Goal: Task Accomplishment & Management: Contribute content

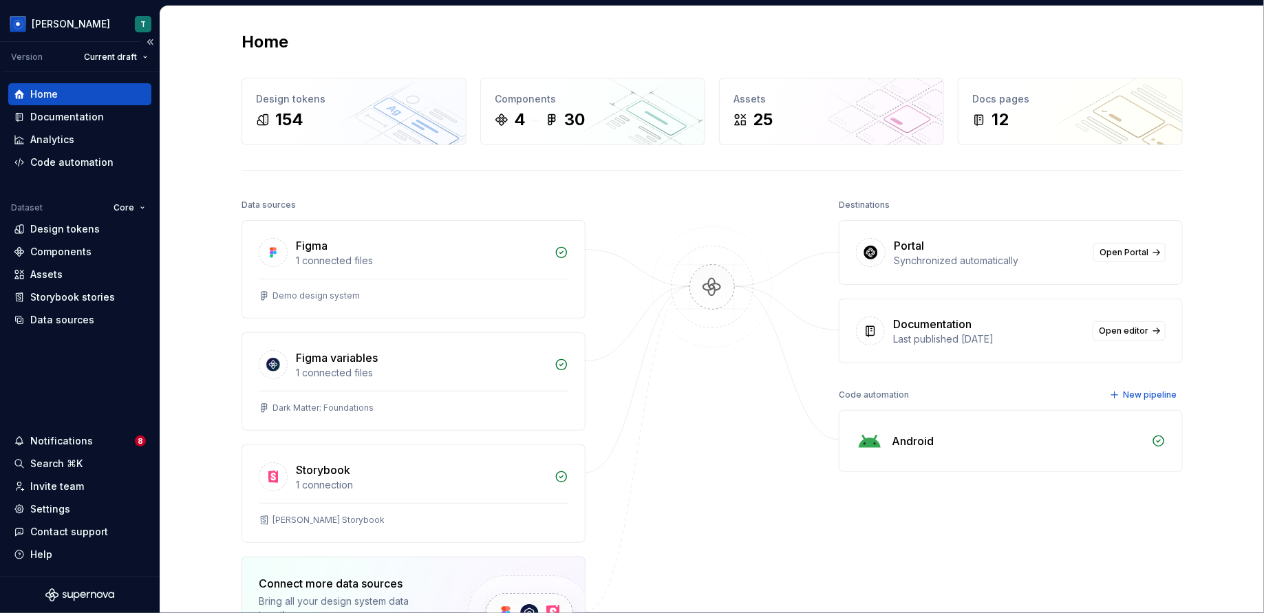
click at [97, 105] on div "Home" at bounding box center [79, 94] width 143 height 22
click at [97, 106] on div "Documentation" at bounding box center [79, 117] width 143 height 22
click at [97, 103] on div "Home" at bounding box center [79, 94] width 143 height 22
click at [97, 114] on div "Documentation" at bounding box center [67, 117] width 74 height 14
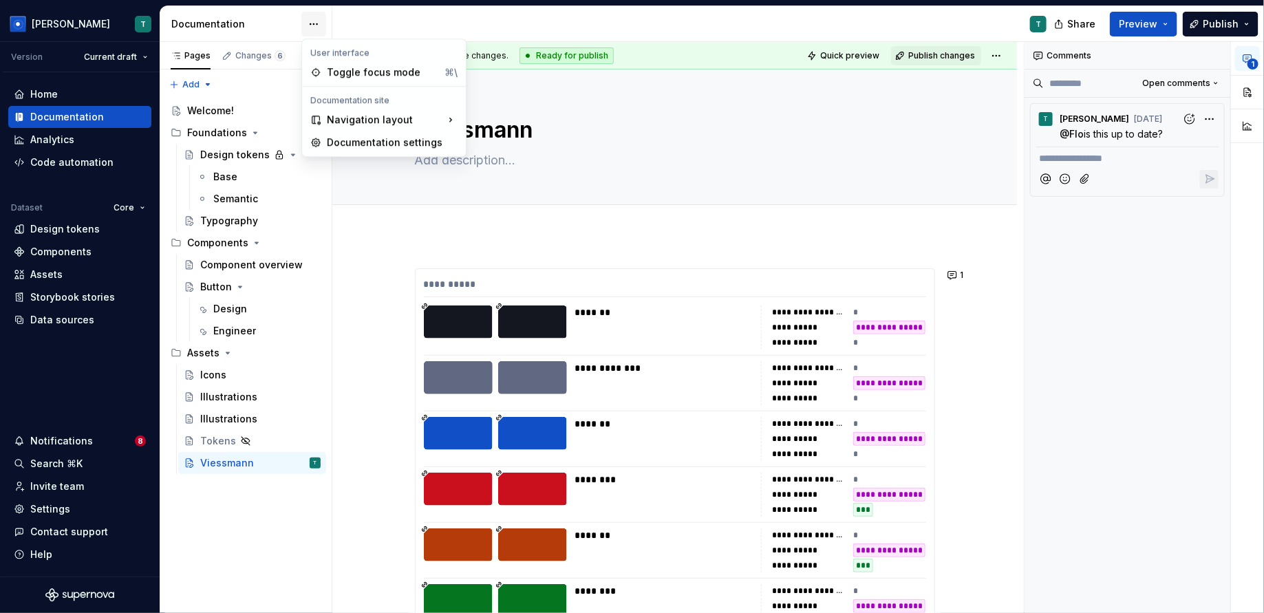
click at [304, 23] on html "[PERSON_NAME] T Version Current draft Home Documentation Analytics Code automat…" at bounding box center [632, 306] width 1264 height 613
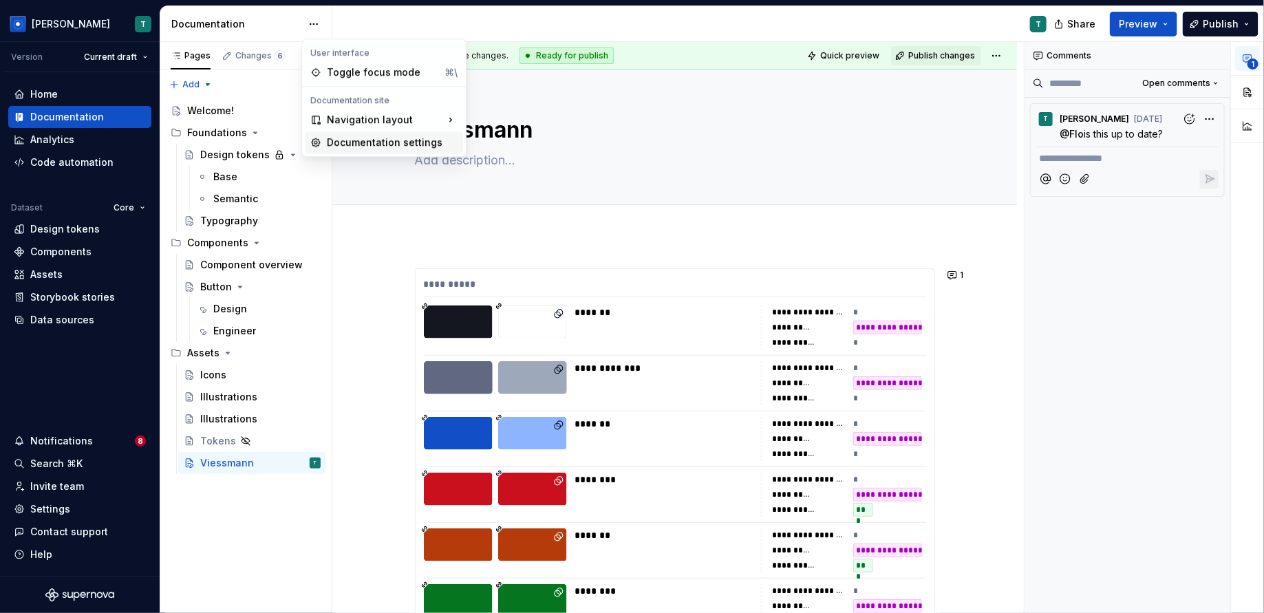
click at [374, 146] on div "Documentation settings" at bounding box center [392, 143] width 131 height 14
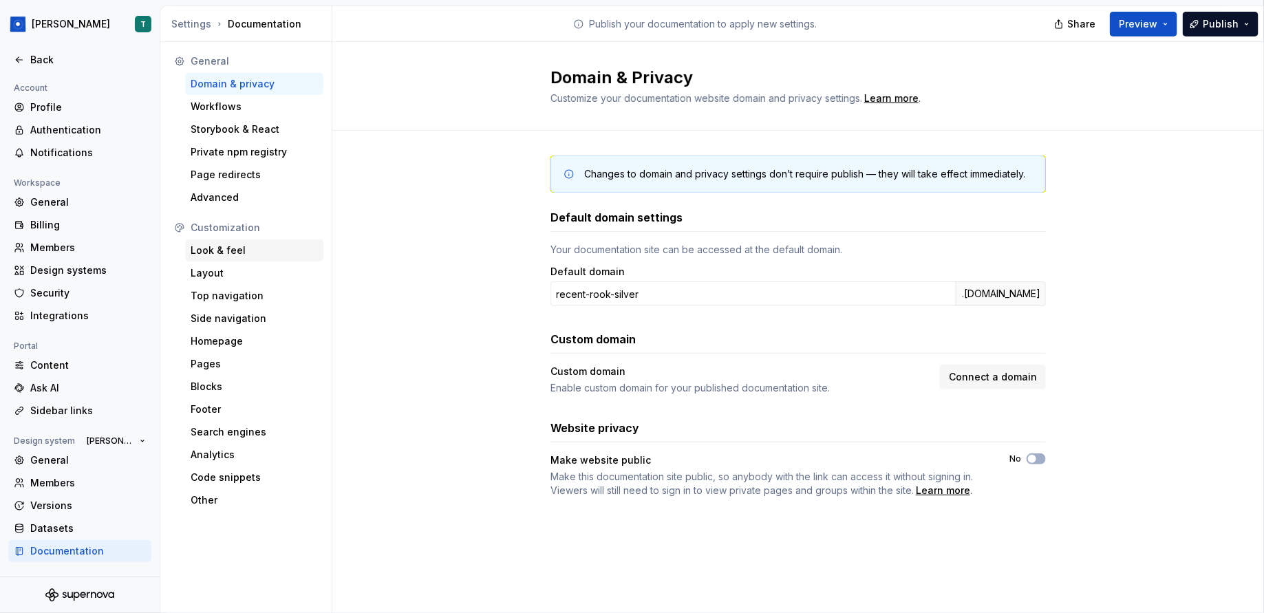
click at [251, 250] on div "Look & feel" at bounding box center [254, 251] width 127 height 14
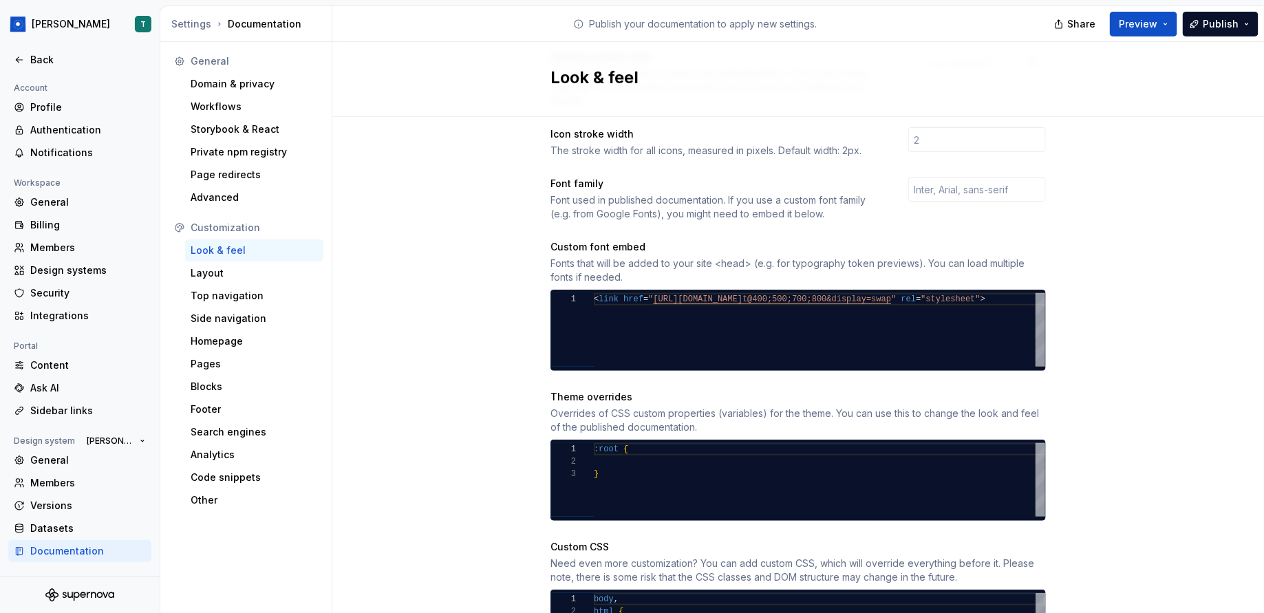
scroll to position [409, 0]
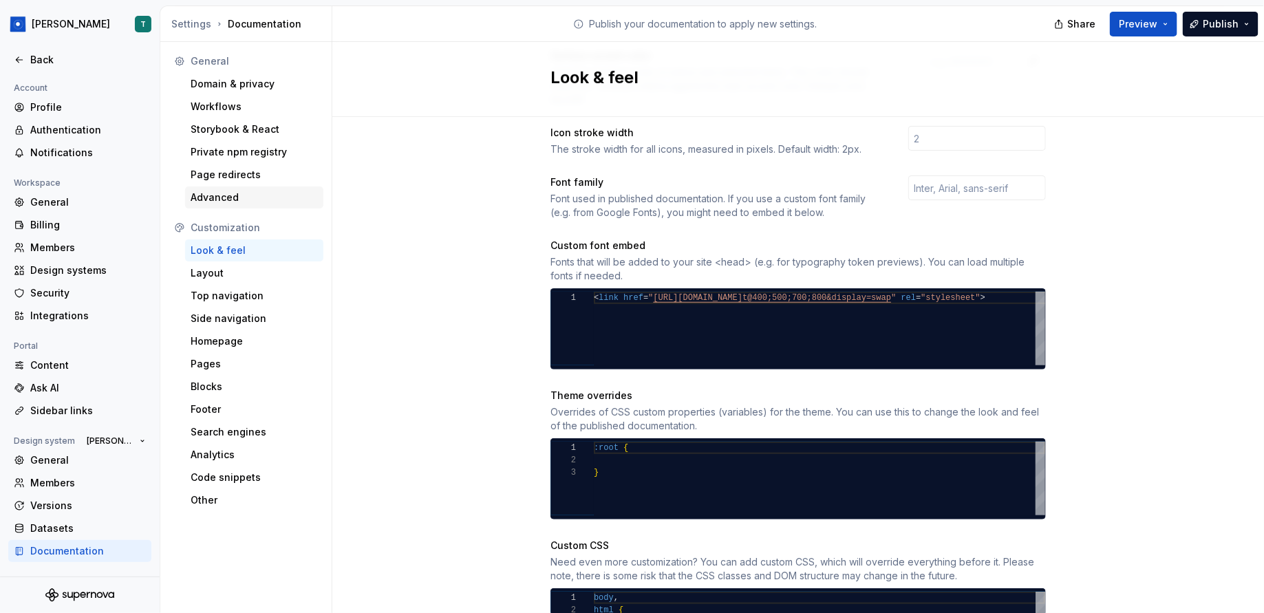
click at [280, 197] on div "Advanced" at bounding box center [254, 198] width 127 height 14
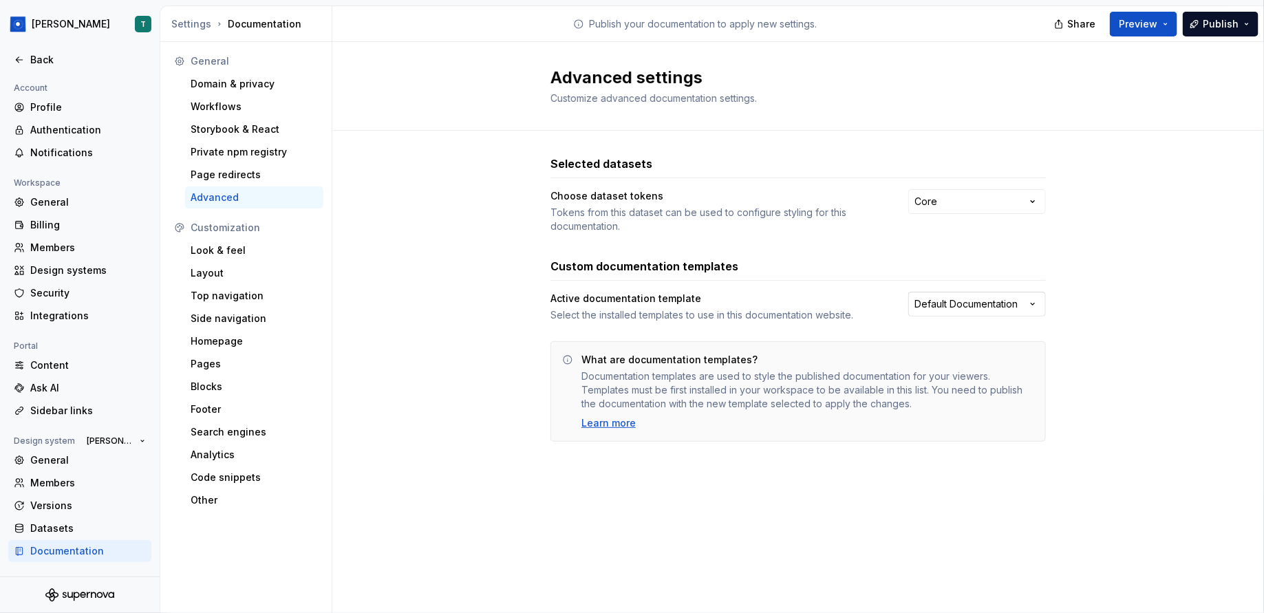
click at [980, 303] on html "[PERSON_NAME] Back Account Profile Authentication Notifications Workspace Gener…" at bounding box center [632, 306] width 1264 height 613
click at [1039, 291] on html "[PERSON_NAME] Back Account Profile Authentication Notifications Workspace Gener…" at bounding box center [632, 306] width 1264 height 613
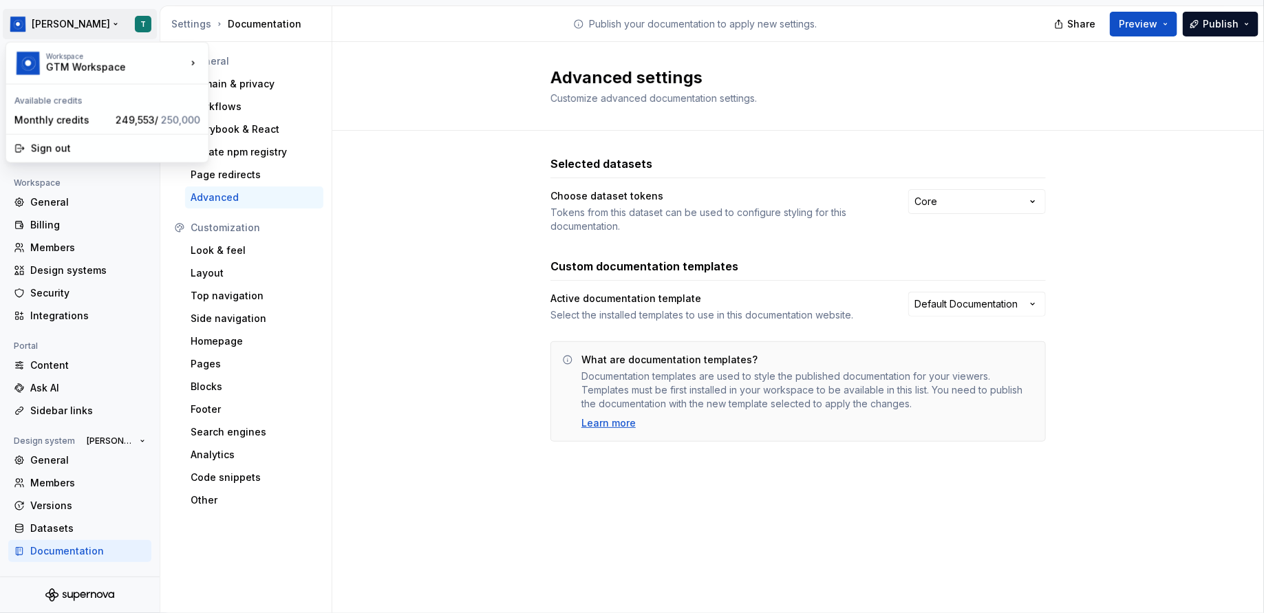
click at [36, 19] on html "[PERSON_NAME] Back Account Profile Authentication Notifications Workspace Gener…" at bounding box center [632, 306] width 1264 height 613
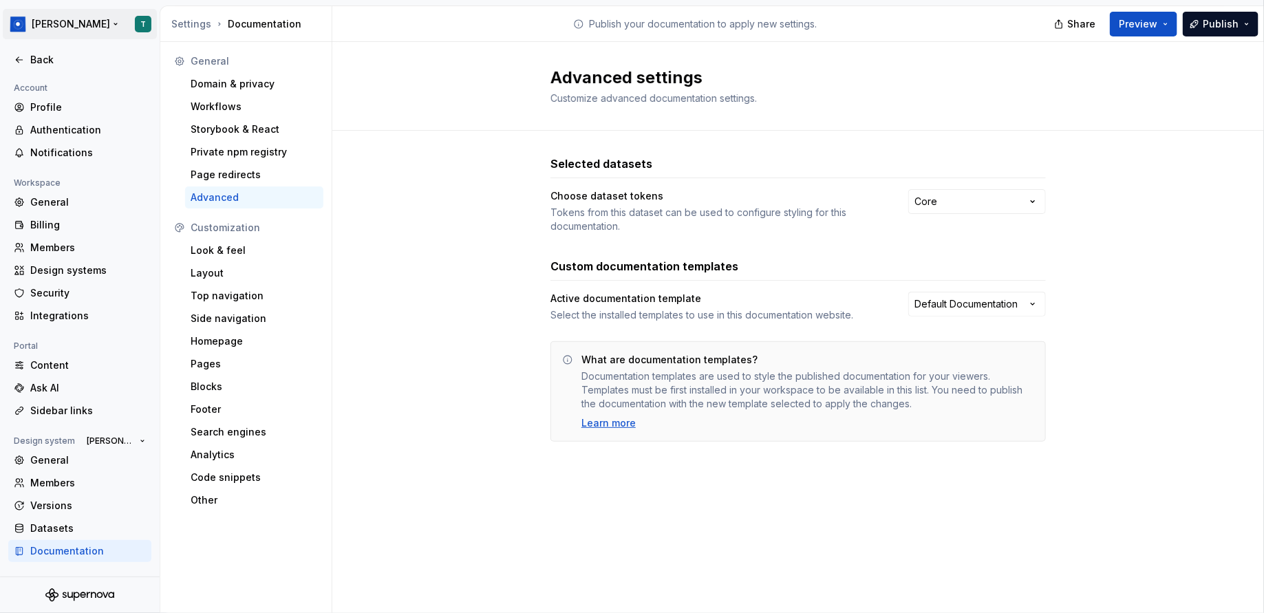
click at [36, 19] on html "[PERSON_NAME] Back Account Profile Authentication Notifications Workspace Gener…" at bounding box center [632, 306] width 1264 height 613
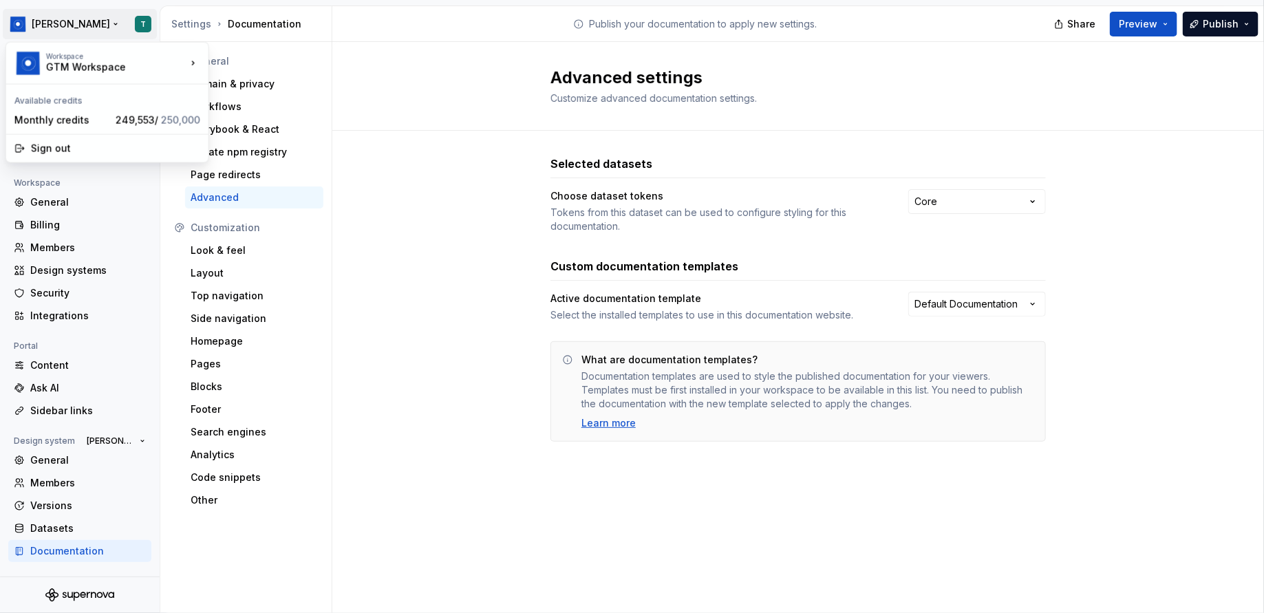
click at [151, 21] on html "[PERSON_NAME] Back Account Profile Authentication Notifications Workspace Gener…" at bounding box center [632, 306] width 1264 height 613
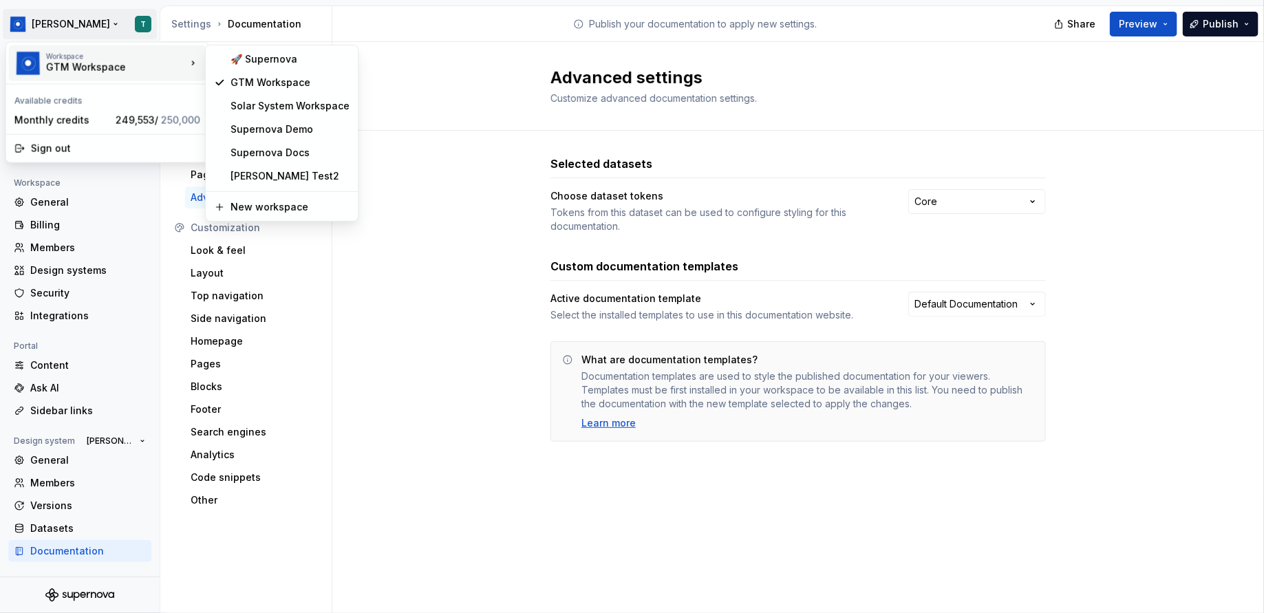
click at [145, 55] on div "Workspace" at bounding box center [116, 56] width 140 height 8
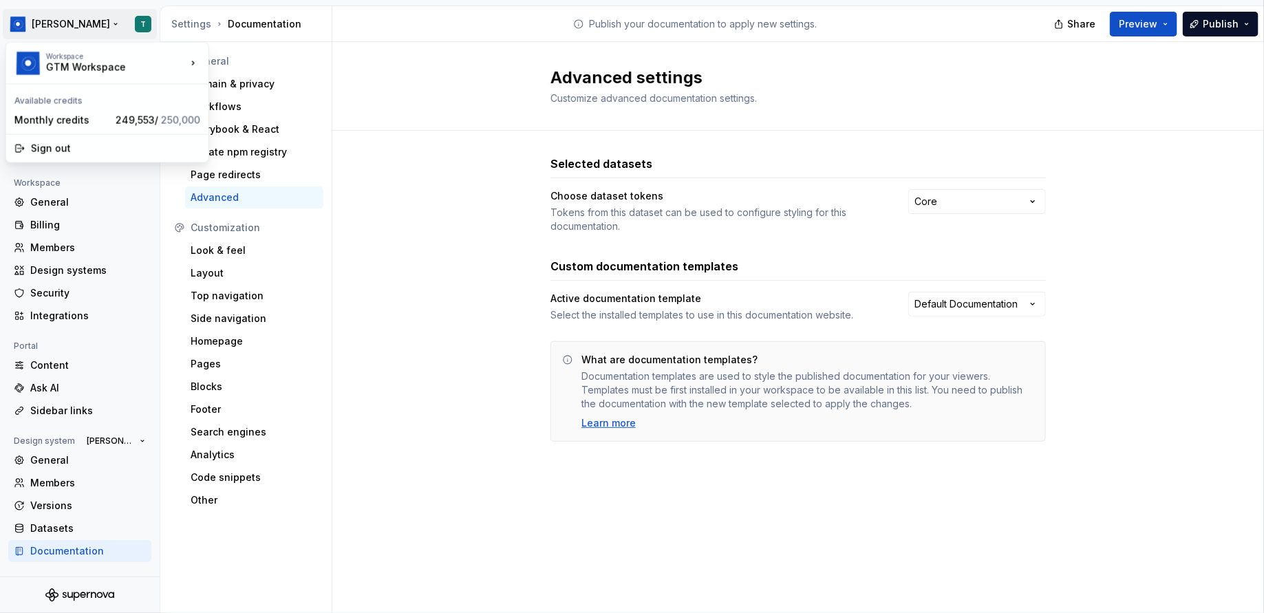
click at [119, 24] on html "[PERSON_NAME] Back Account Profile Authentication Notifications Workspace Gener…" at bounding box center [632, 306] width 1264 height 613
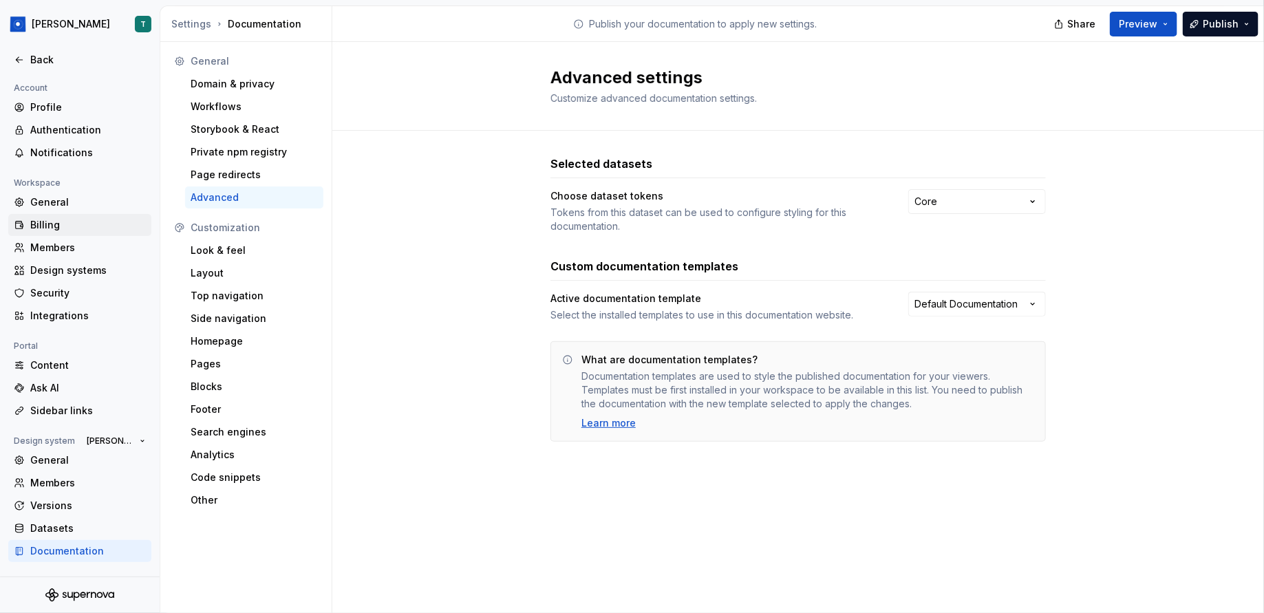
click at [78, 235] on div "Billing" at bounding box center [79, 225] width 143 height 22
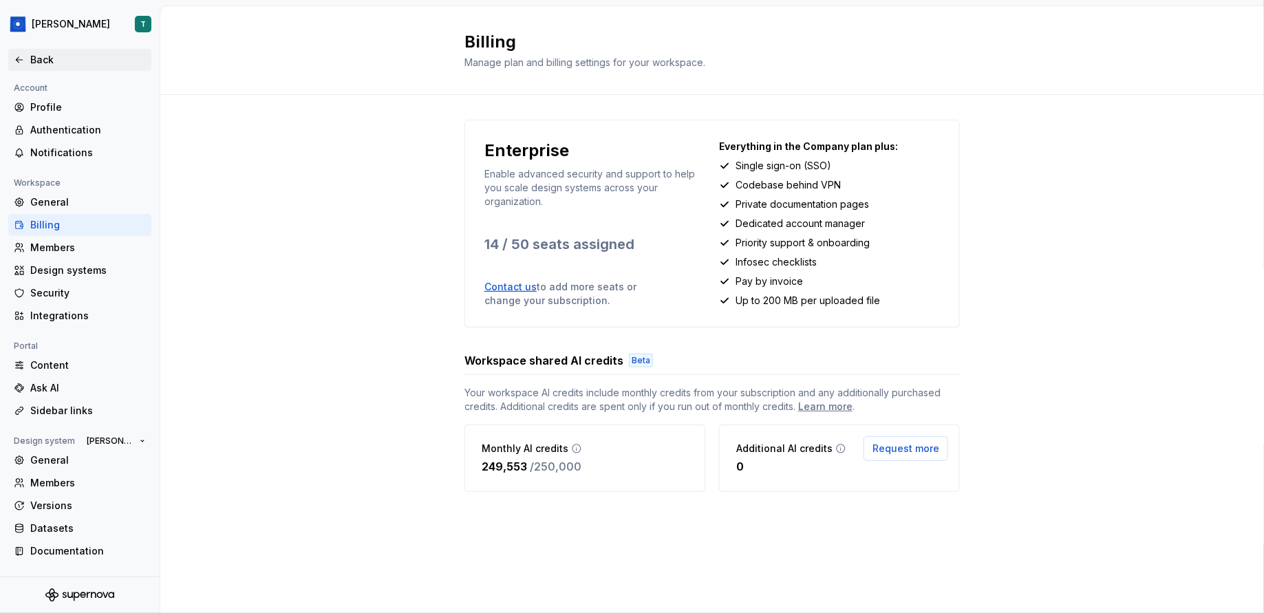
click at [34, 70] on div "Back" at bounding box center [79, 60] width 143 height 22
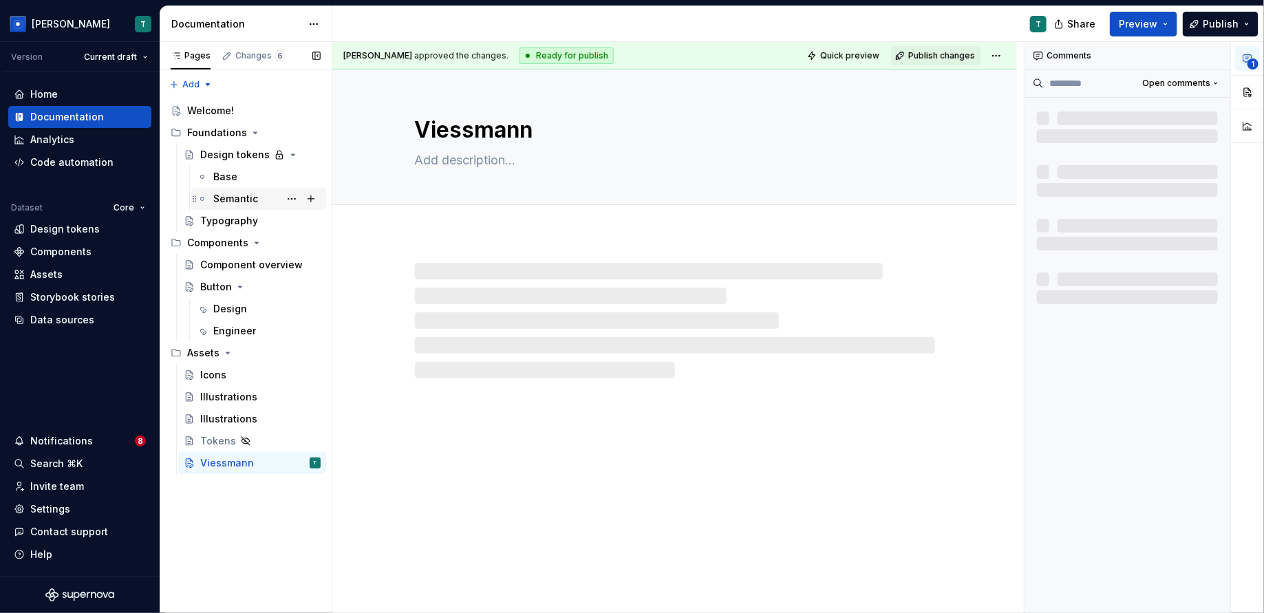
type textarea "*"
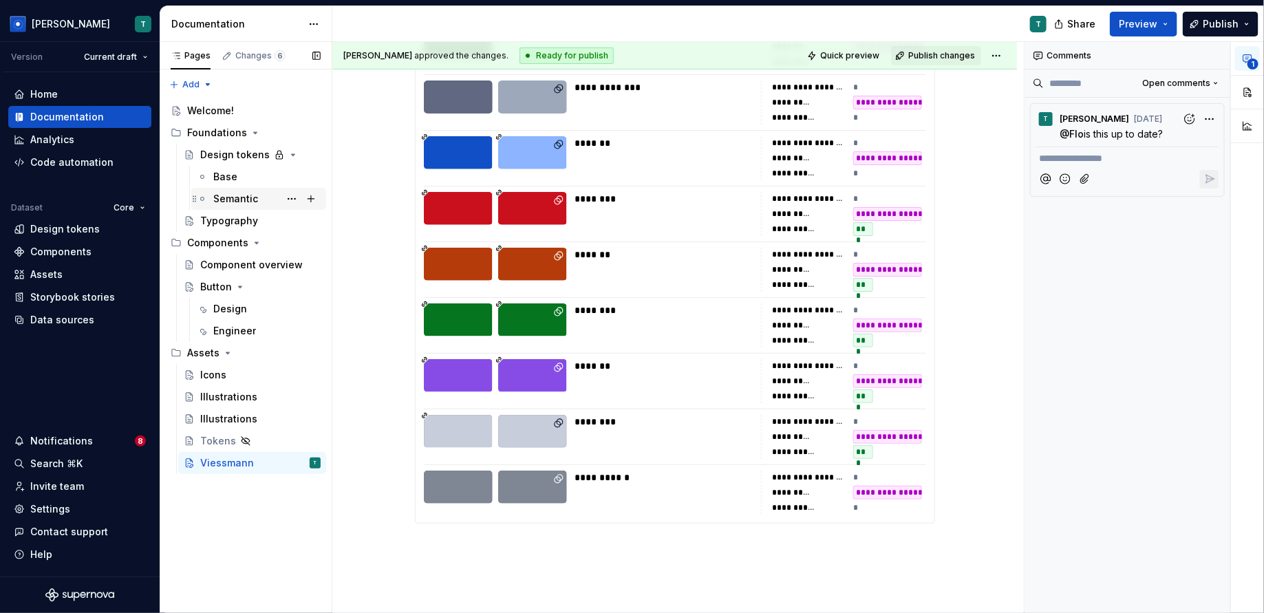
scroll to position [390, 0]
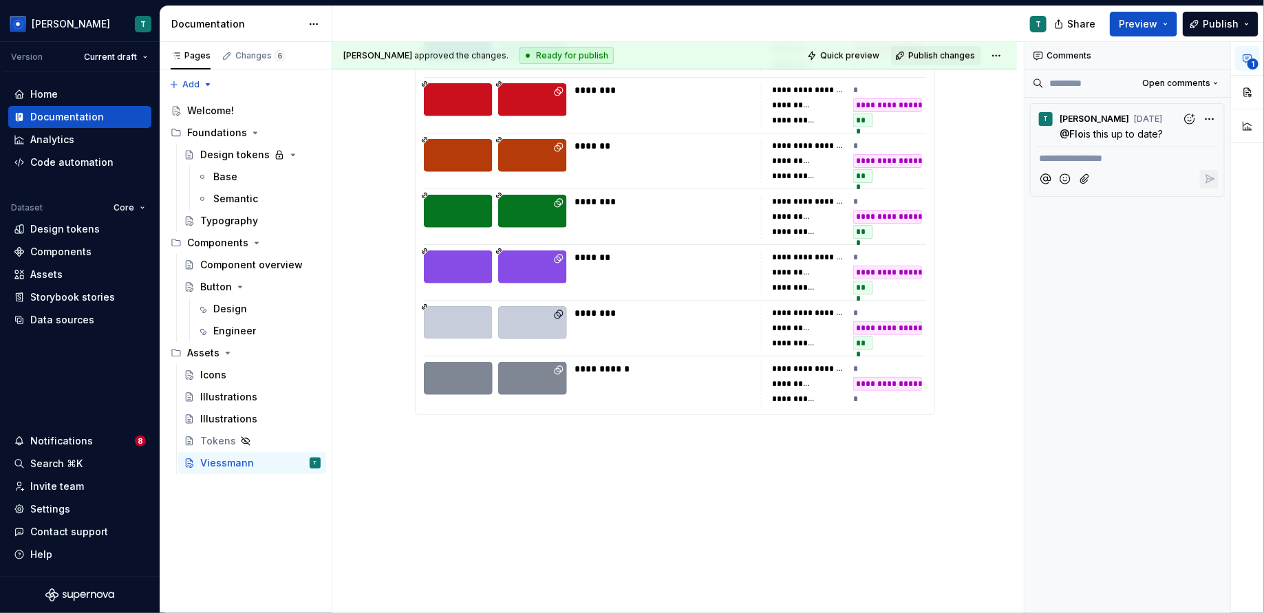
click at [565, 584] on div "**********" at bounding box center [674, 230] width 685 height 769
click at [937, 20] on div "T" at bounding box center [694, 24] width 725 height 36
click at [682, 441] on p at bounding box center [675, 439] width 520 height 17
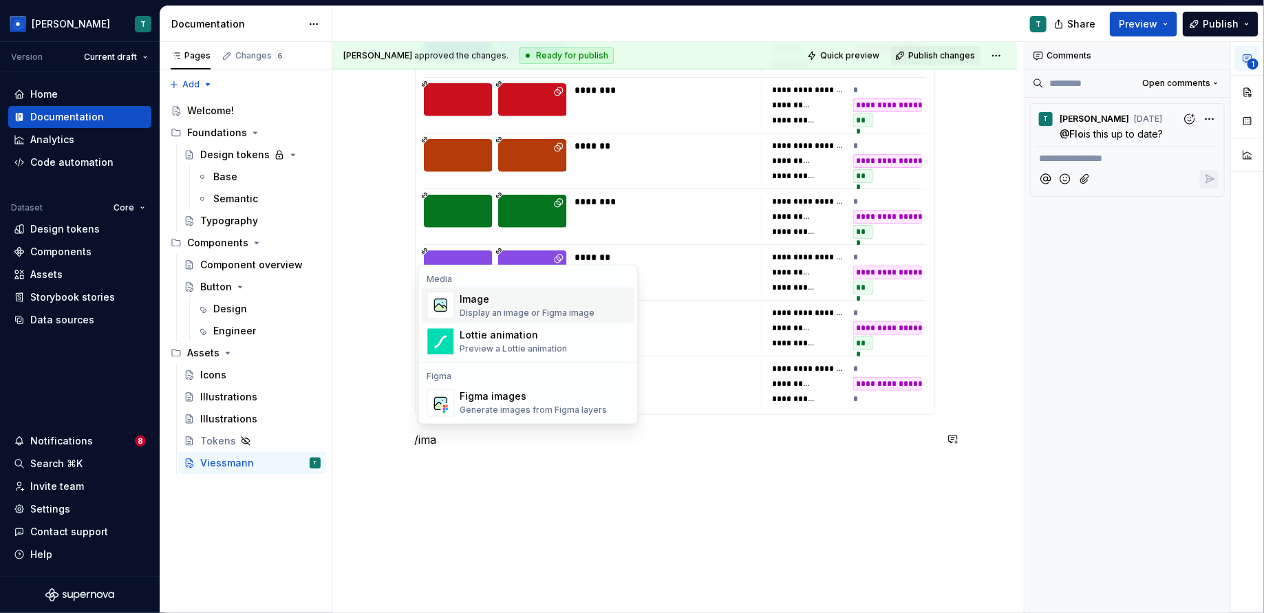
click at [559, 300] on div "Image" at bounding box center [527, 299] width 135 height 14
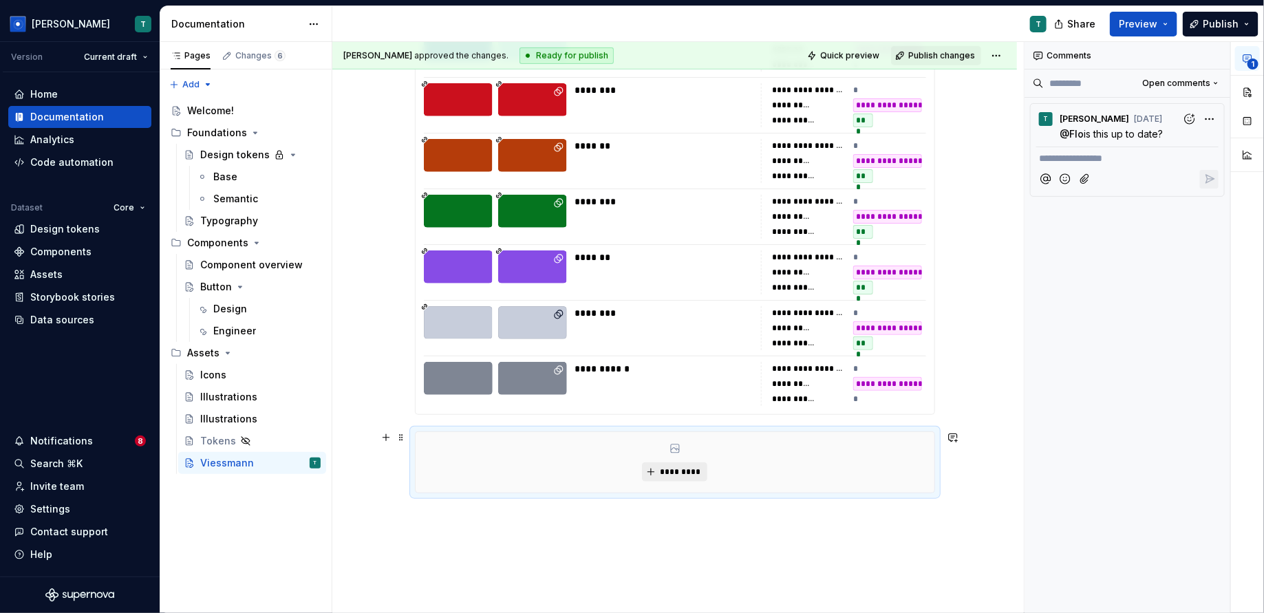
click at [668, 467] on span "*********" at bounding box center [680, 472] width 42 height 11
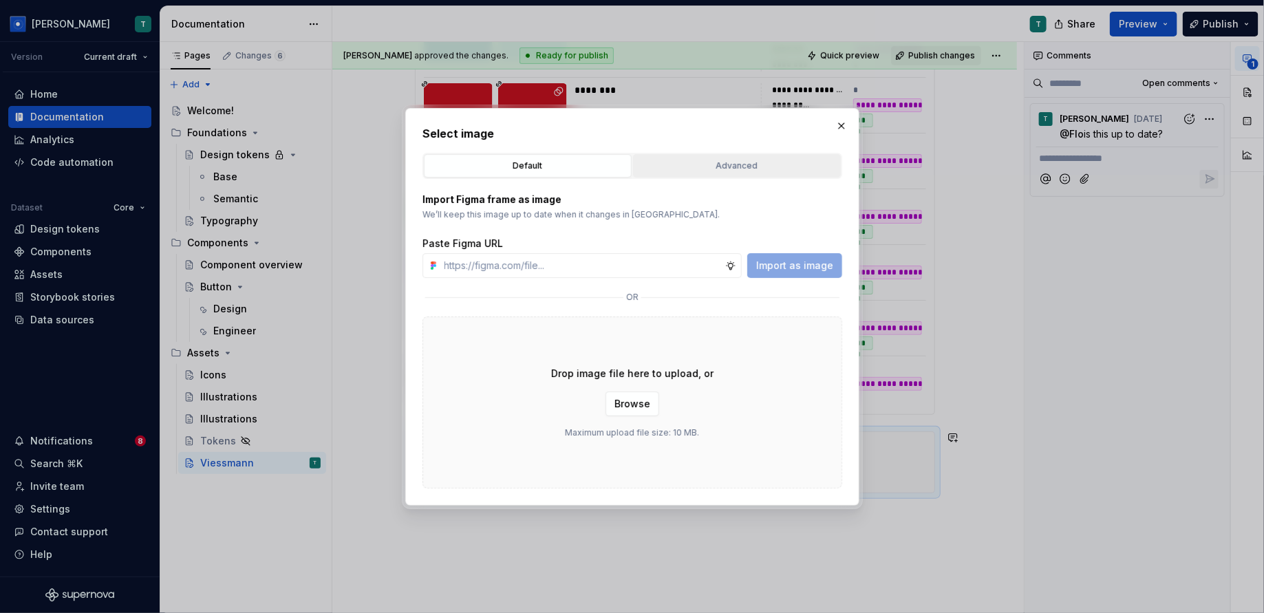
click at [676, 163] on div "Advanced" at bounding box center [737, 166] width 198 height 14
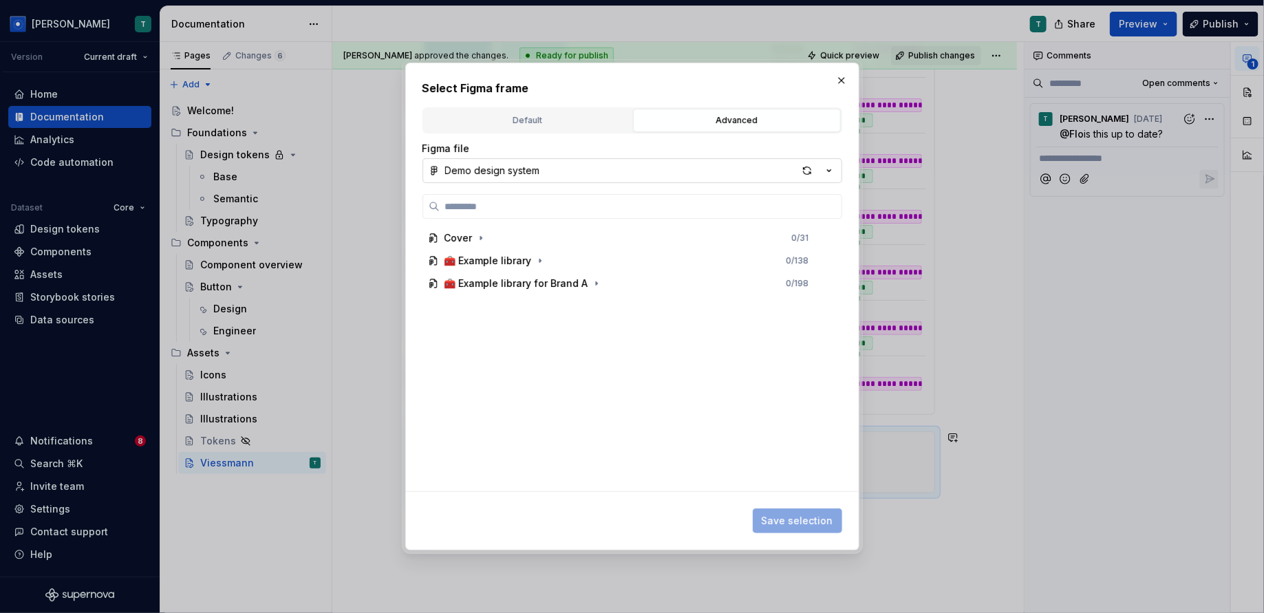
click at [676, 167] on button "Demo design system" at bounding box center [633, 170] width 420 height 25
click at [576, 118] on div "Select Figma frame Default Advanced Import Figma frame as image We’ll keep this…" at bounding box center [632, 306] width 1264 height 613
click at [576, 118] on div "Default" at bounding box center [528, 121] width 198 height 14
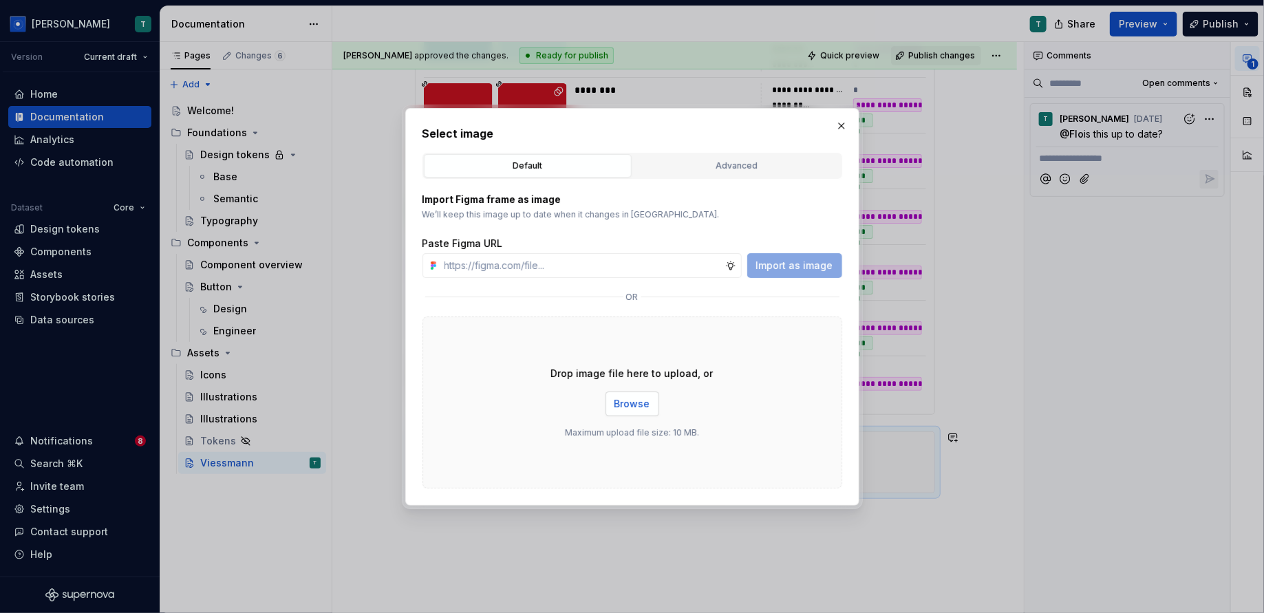
click at [624, 397] on span "Browse" at bounding box center [633, 404] width 36 height 14
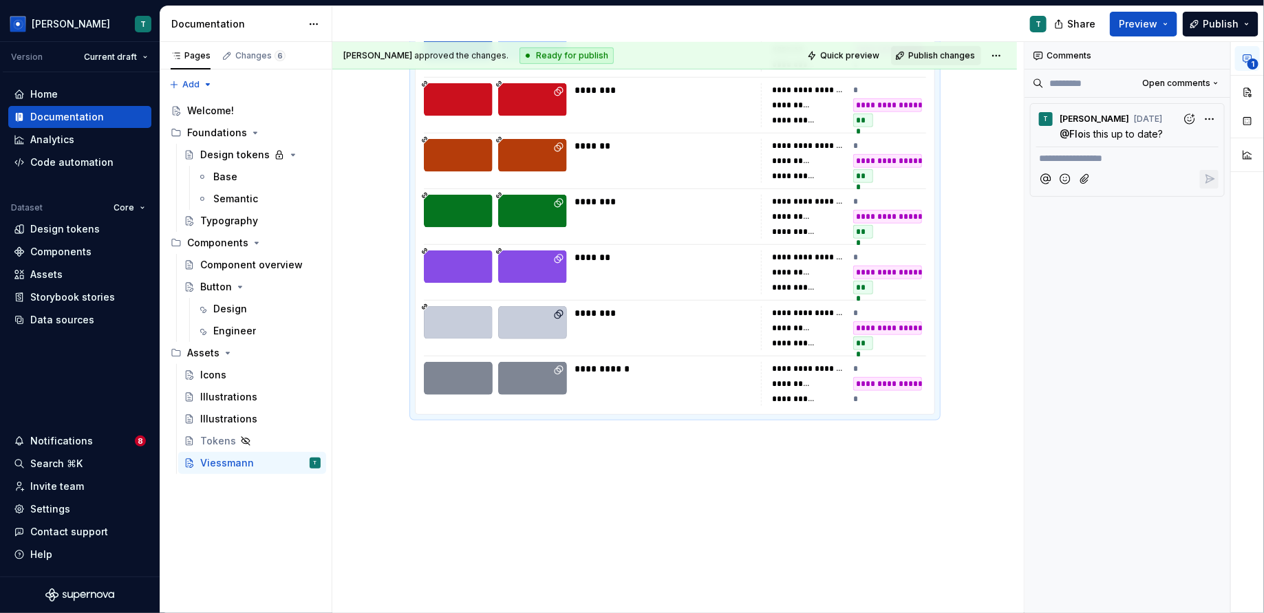
click at [715, 487] on div "**********" at bounding box center [674, 230] width 685 height 769
click at [721, 458] on div "**********" at bounding box center [674, 230] width 685 height 769
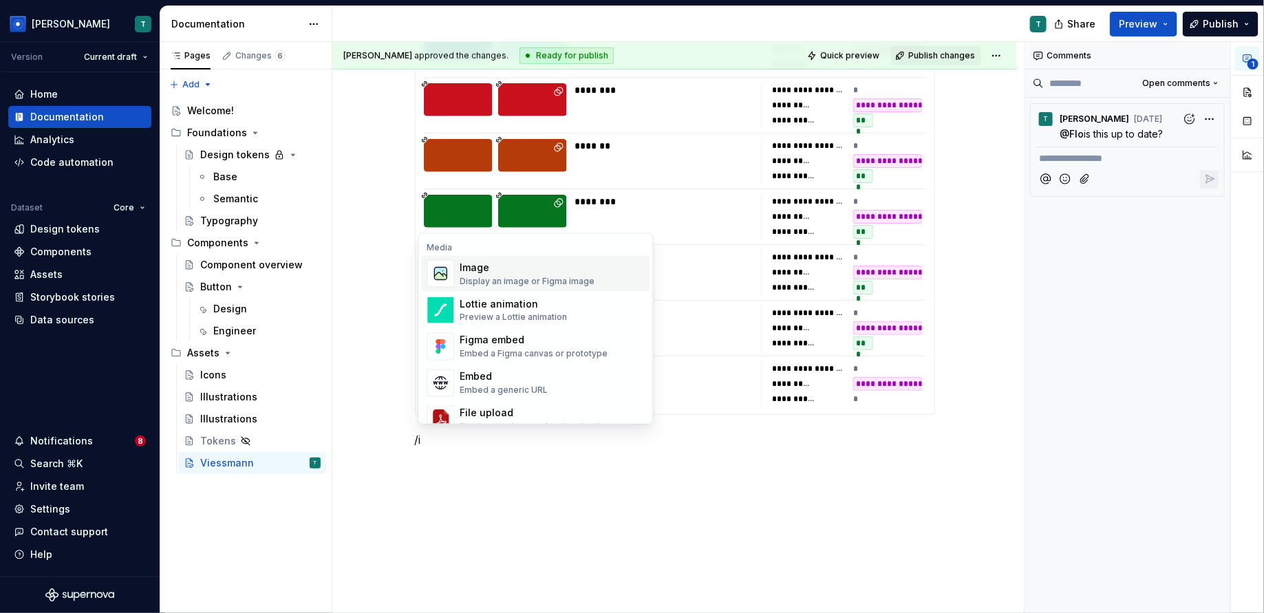
click at [463, 274] on div "Image" at bounding box center [527, 268] width 135 height 14
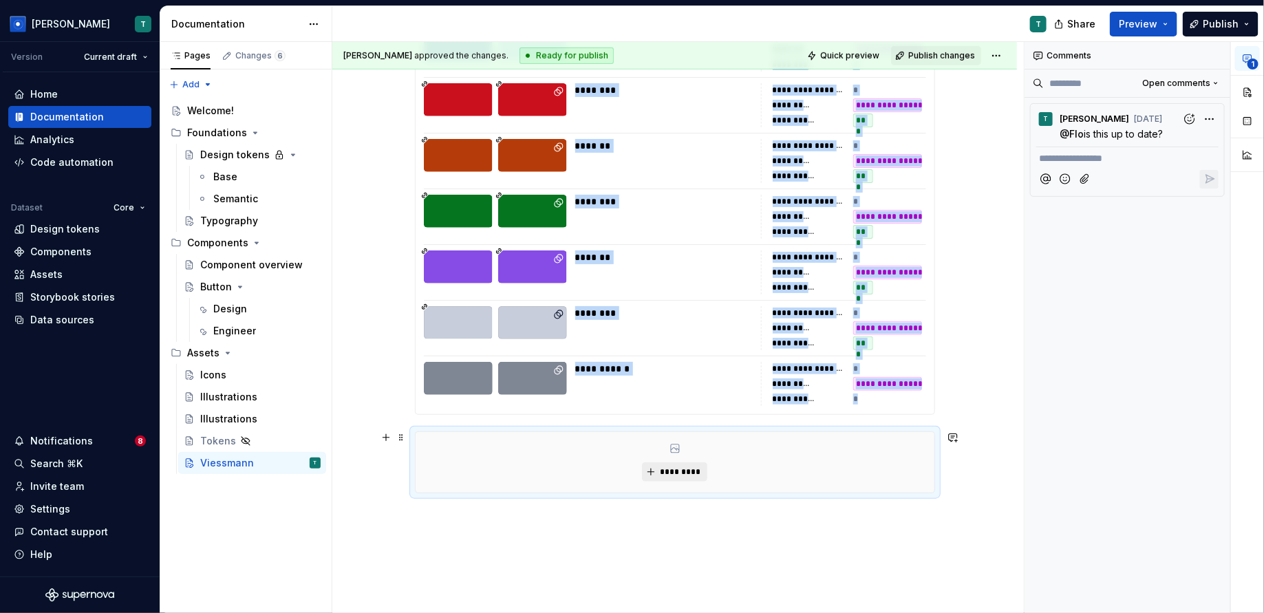
click at [672, 469] on span "*********" at bounding box center [680, 472] width 42 height 11
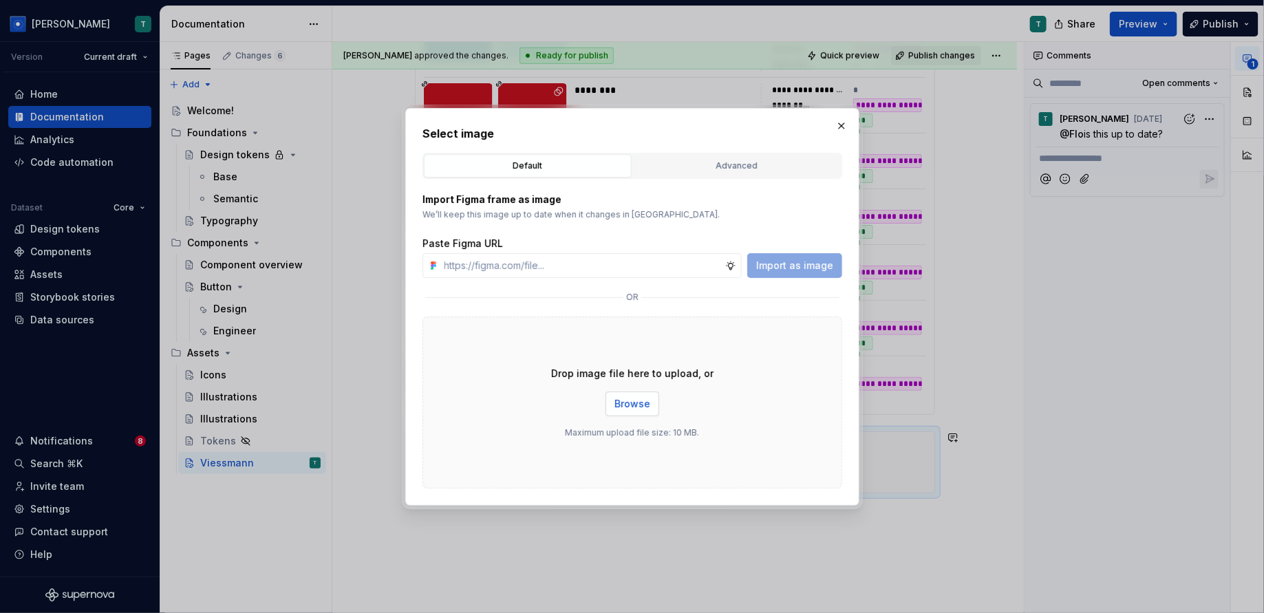
click at [634, 414] on button "Browse" at bounding box center [633, 404] width 54 height 25
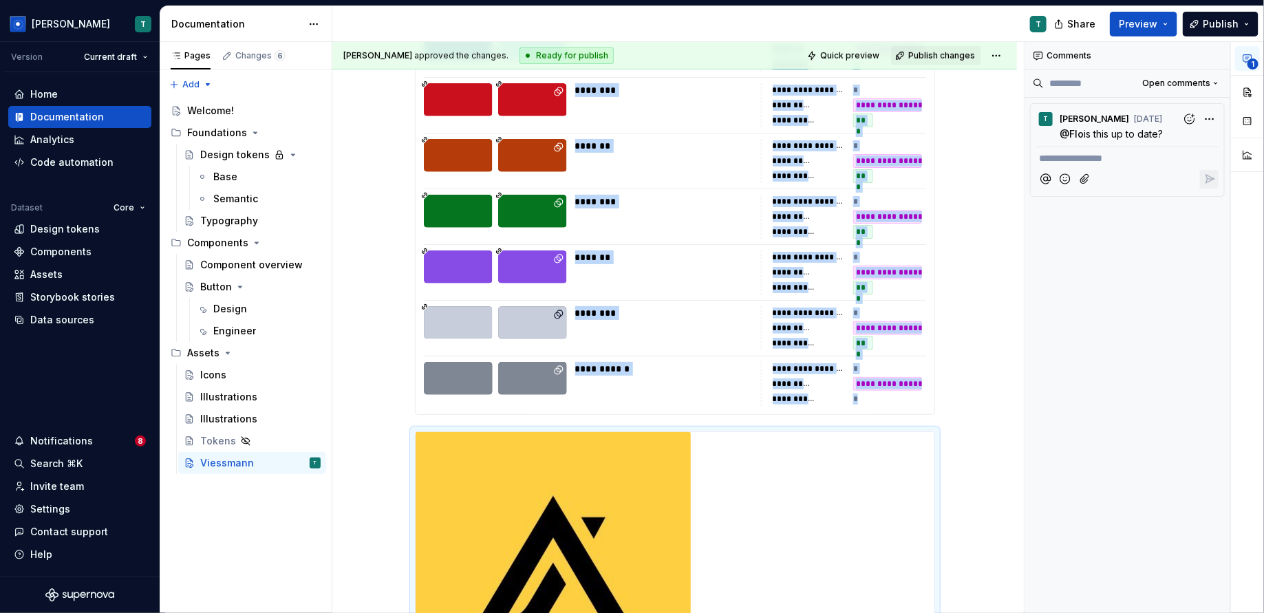
scroll to position [613, 0]
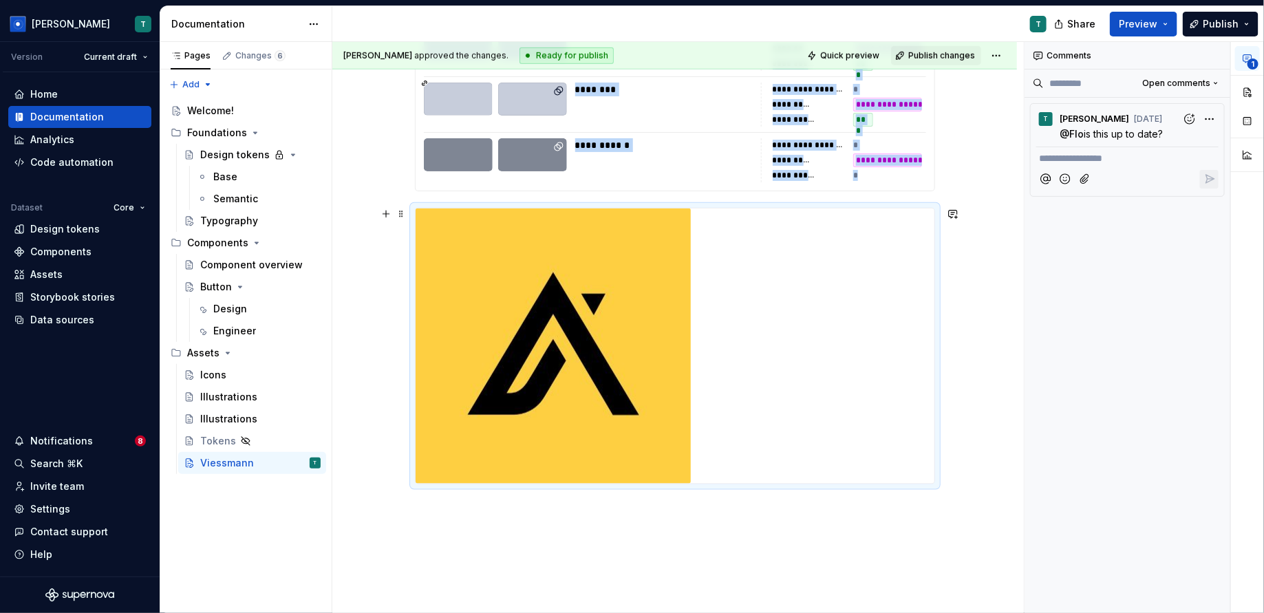
click at [626, 358] on img at bounding box center [553, 346] width 275 height 275
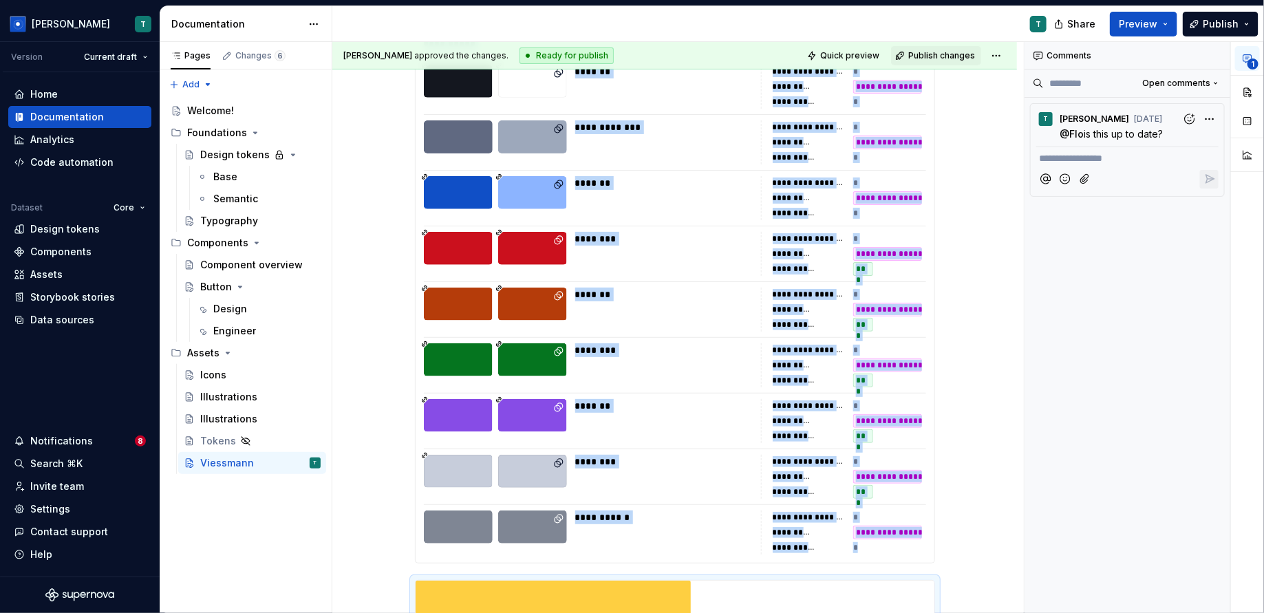
scroll to position [559, 0]
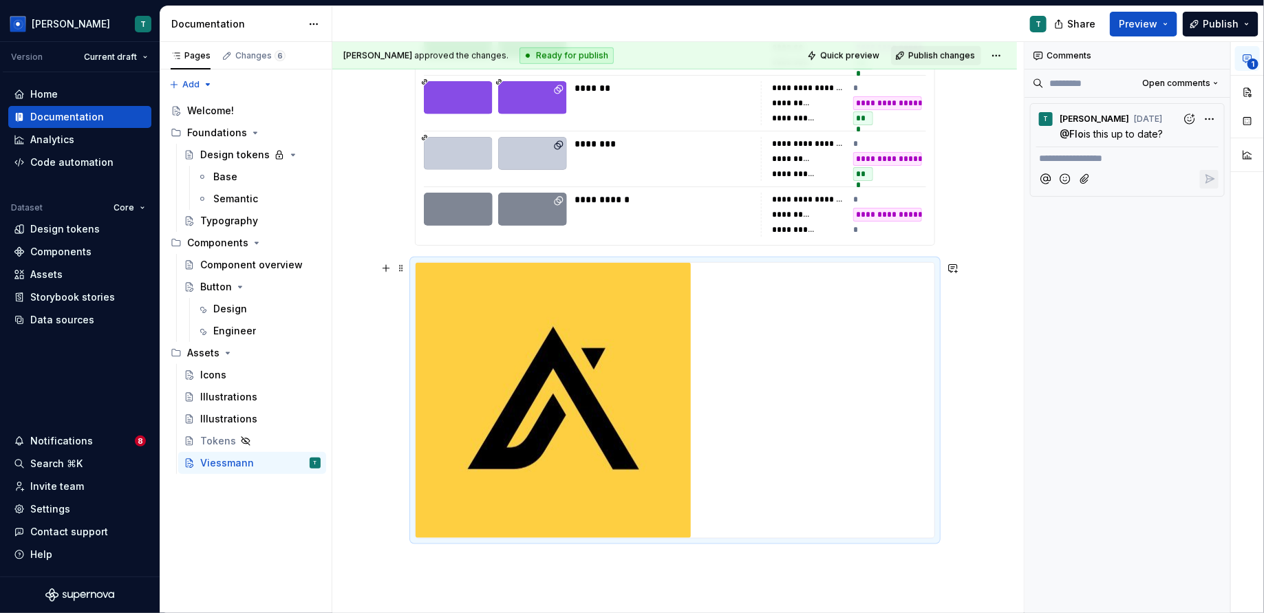
click at [824, 388] on div at bounding box center [675, 400] width 519 height 275
click at [1255, 91] on button "button" at bounding box center [1247, 92] width 25 height 25
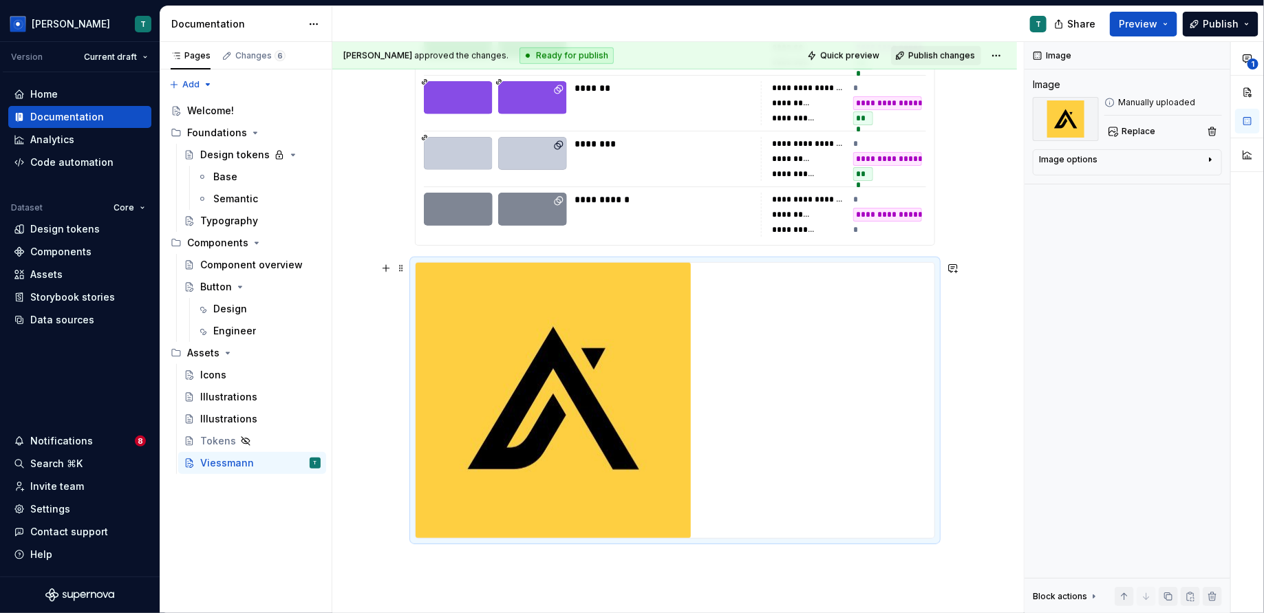
click at [821, 368] on div at bounding box center [675, 400] width 519 height 275
click at [1194, 154] on div "Image options" at bounding box center [1122, 162] width 166 height 17
click at [1177, 180] on icon "button" at bounding box center [1176, 180] width 11 height 11
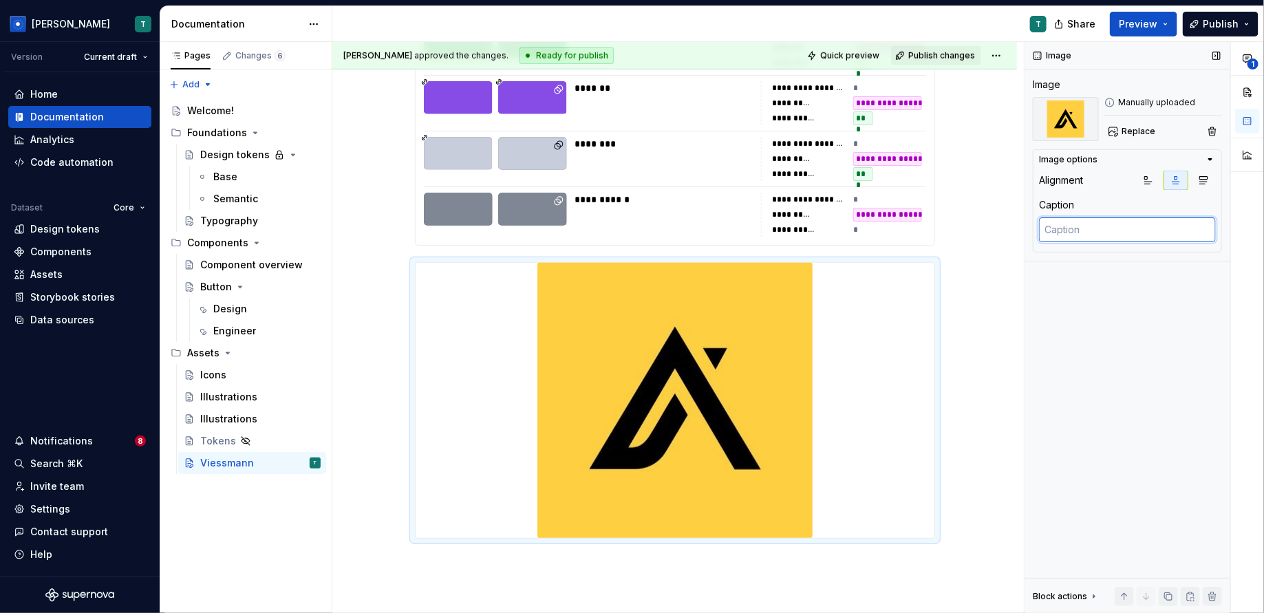
click at [1188, 225] on textarea at bounding box center [1127, 229] width 177 height 25
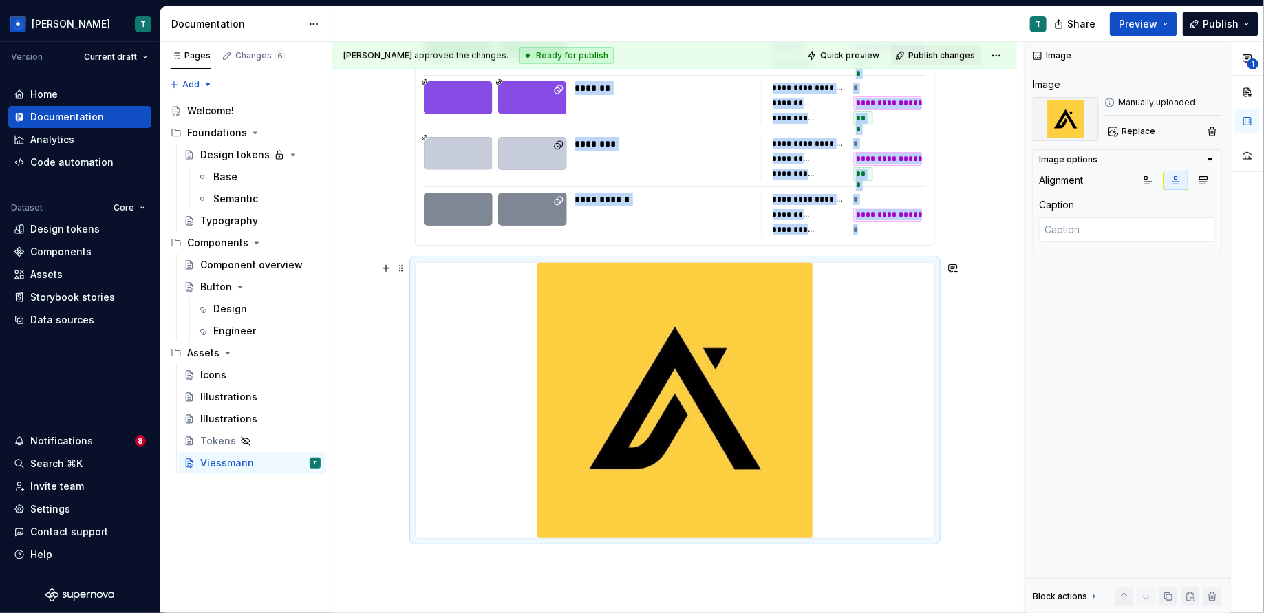
click at [692, 410] on img at bounding box center [674, 400] width 275 height 275
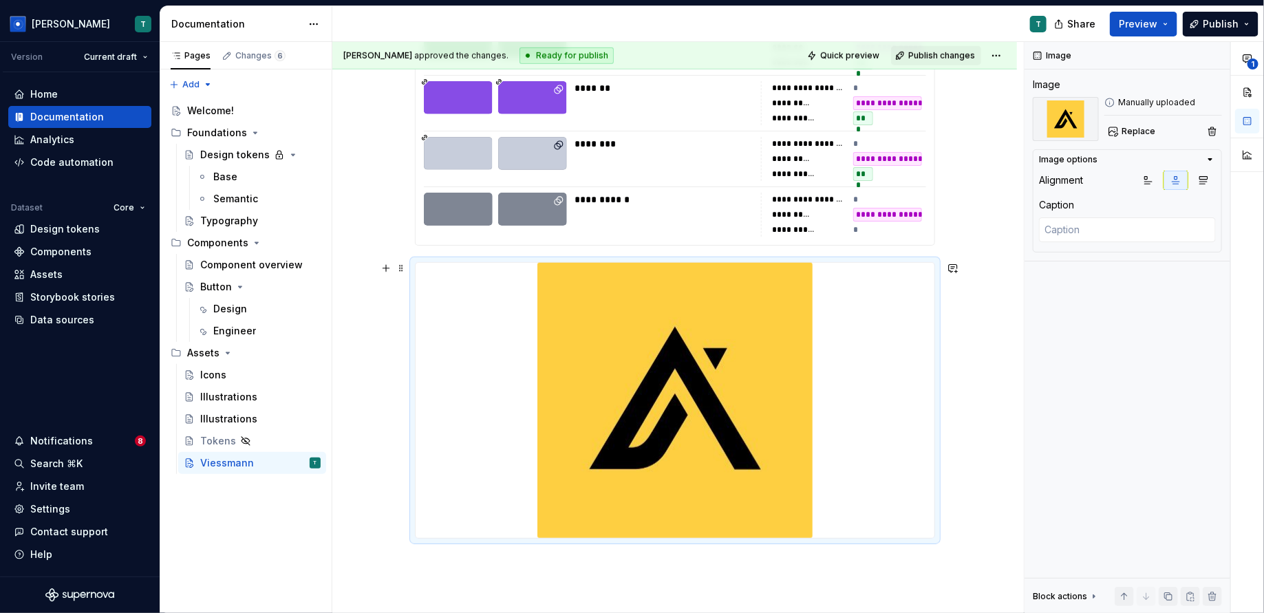
drag, startPoint x: 941, startPoint y: 540, endPoint x: 927, endPoint y: 499, distance: 43.7
click at [927, 499] on div at bounding box center [675, 400] width 520 height 277
click at [1125, 165] on div "Image options Alignment Caption" at bounding box center [1127, 200] width 189 height 103
click at [1091, 231] on textarea at bounding box center [1127, 229] width 177 height 25
click at [1083, 604] on div "Block actions" at bounding box center [1066, 596] width 67 height 19
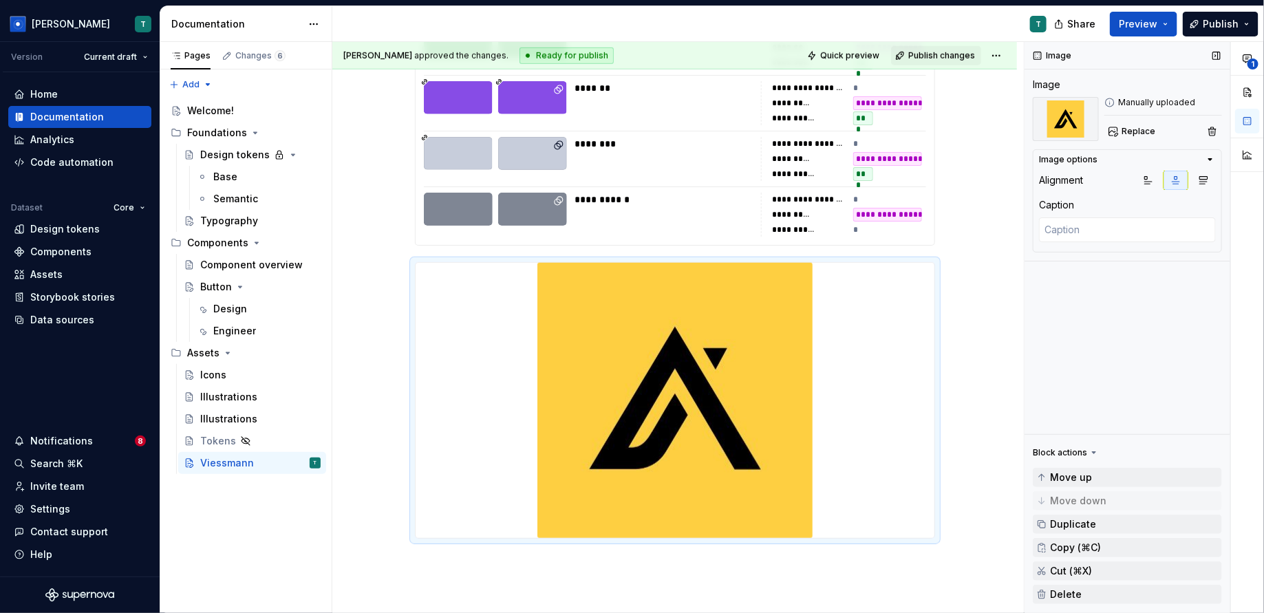
click at [1076, 454] on div "Block actions" at bounding box center [1060, 452] width 54 height 11
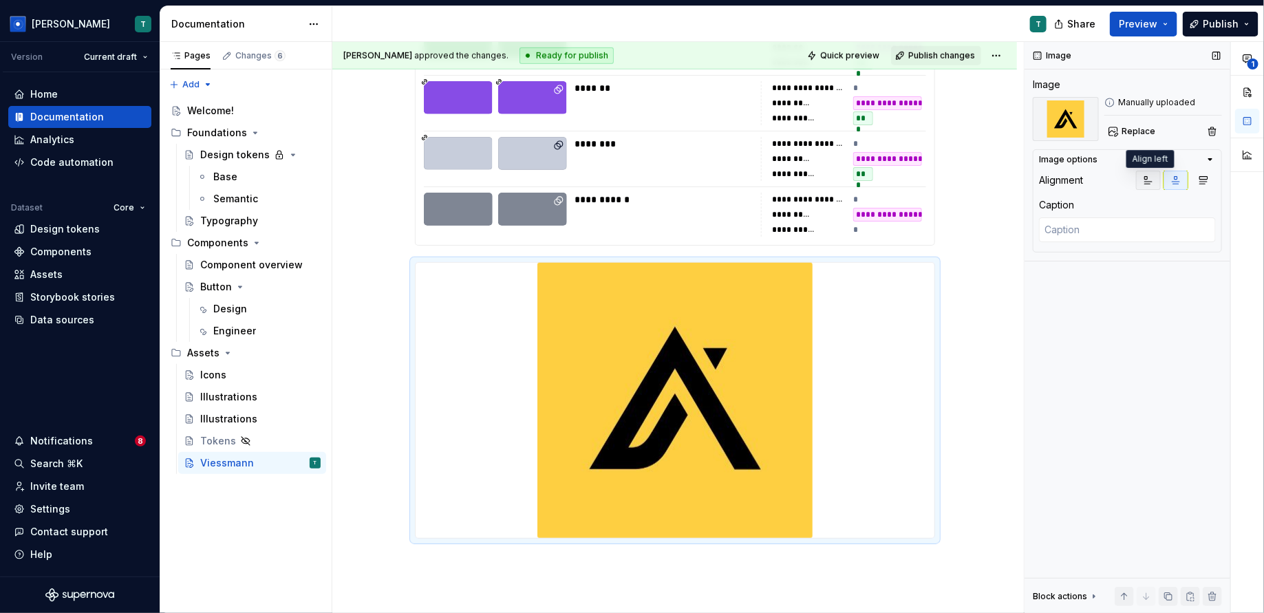
click at [1144, 179] on icon "button" at bounding box center [1148, 180] width 11 height 11
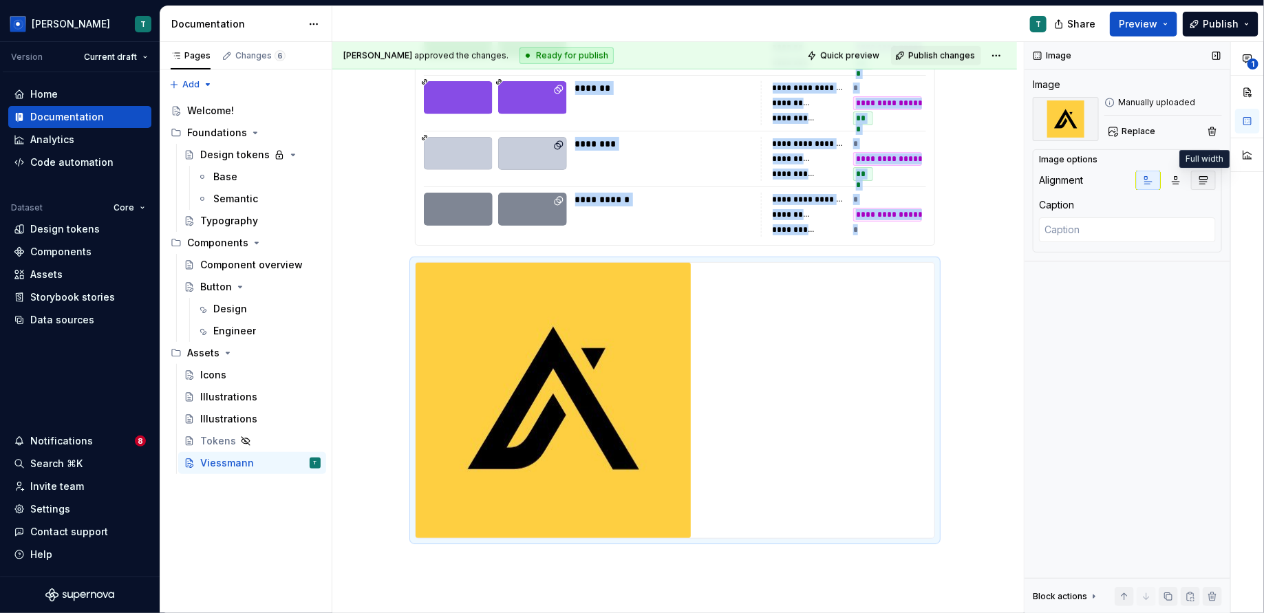
click at [1193, 180] on button "button" at bounding box center [1203, 180] width 25 height 19
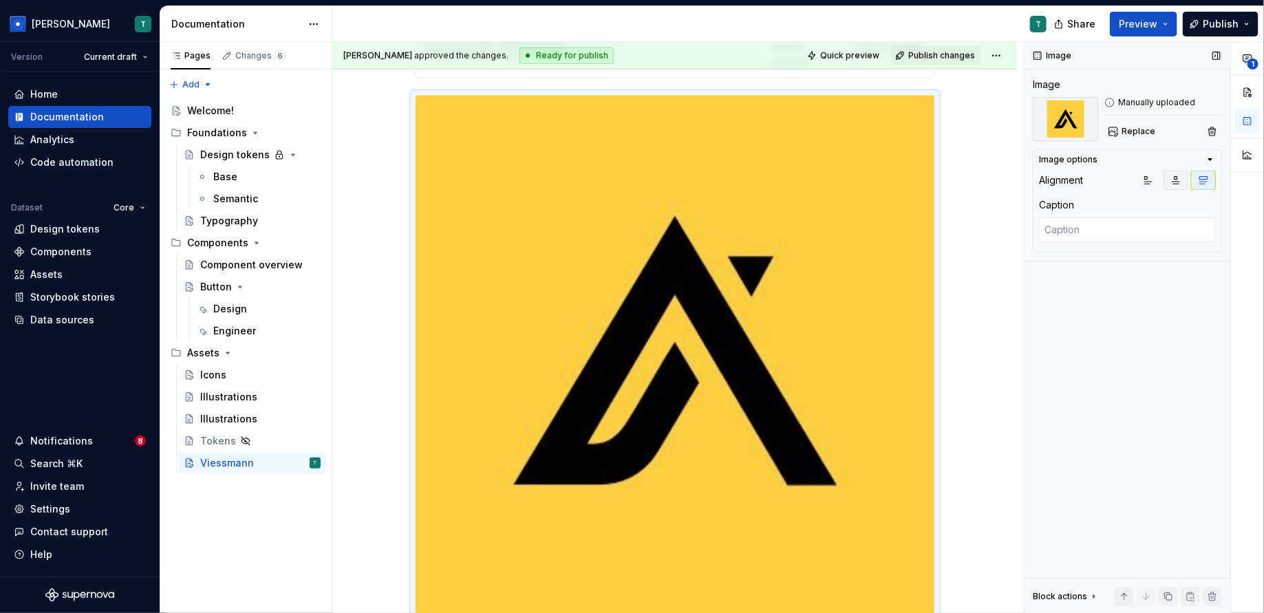
click at [1178, 177] on icon "button" at bounding box center [1177, 181] width 8 height 8
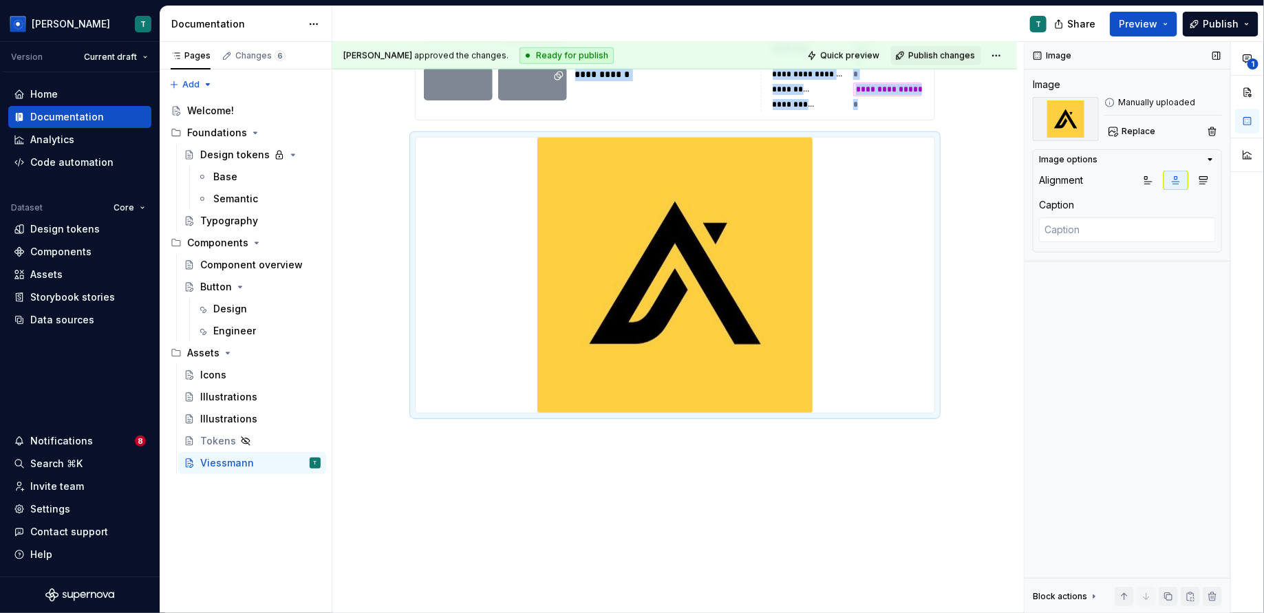
scroll to position [682, 0]
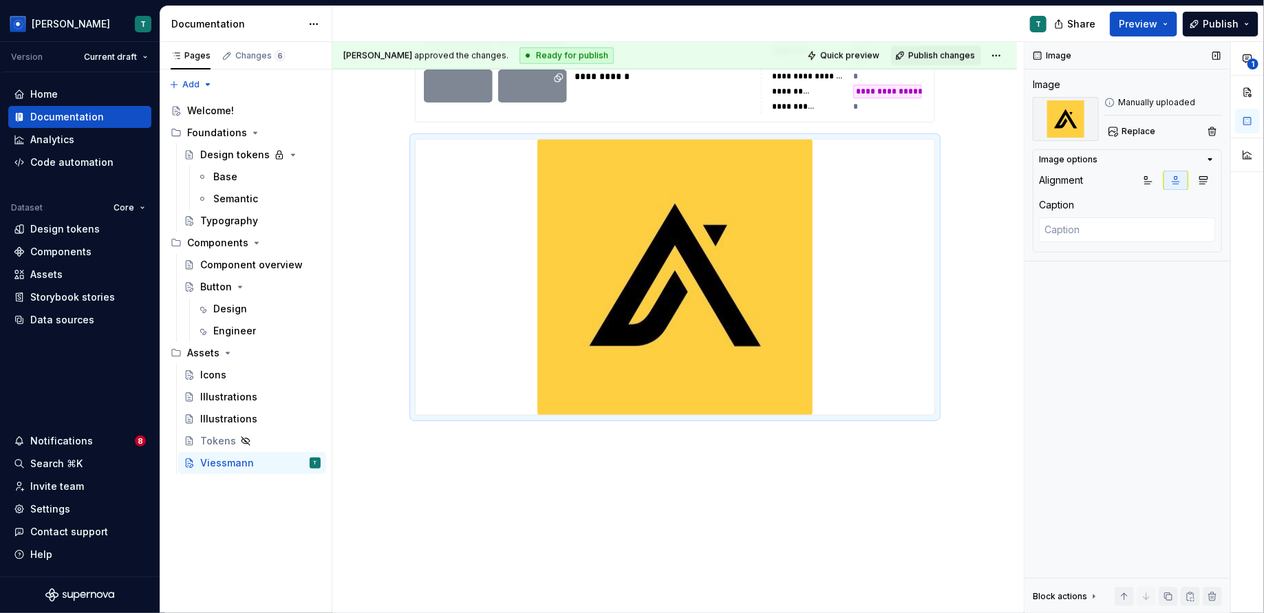
click at [1155, 98] on div "Manually uploaded" at bounding box center [1164, 102] width 118 height 11
click at [1062, 129] on img at bounding box center [1066, 119] width 66 height 44
click at [933, 366] on div at bounding box center [675, 277] width 519 height 275
click at [944, 417] on div "**********" at bounding box center [674, 84] width 685 height 1063
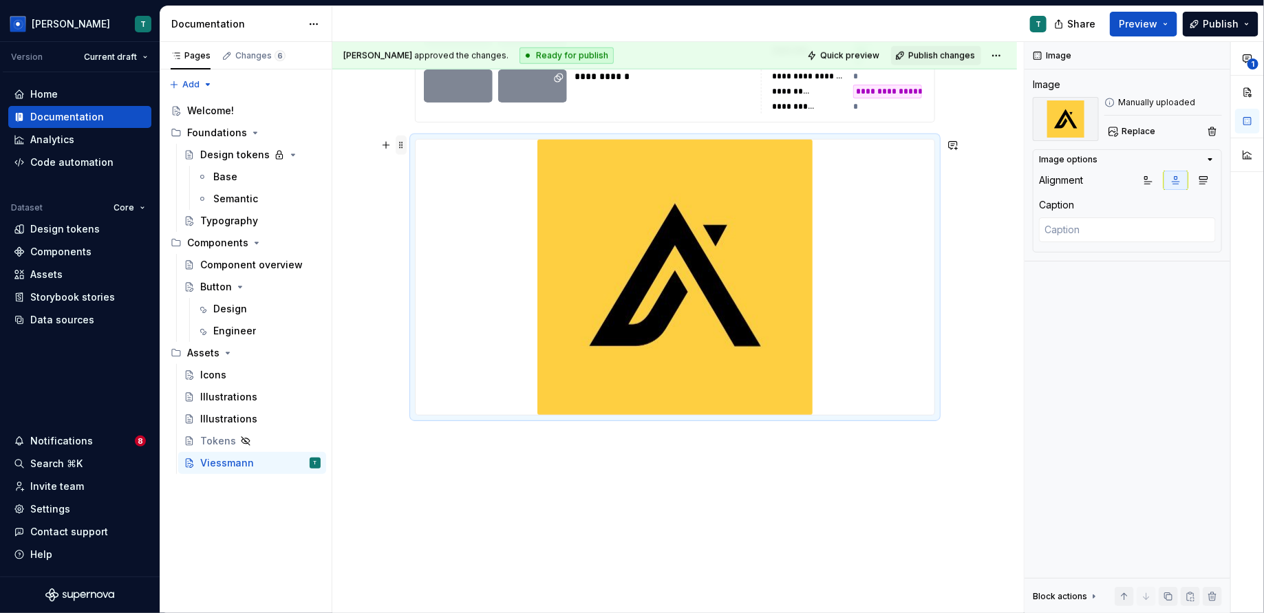
click at [403, 152] on span at bounding box center [401, 145] width 11 height 19
click at [403, 151] on div "Duplicate Move up Move down Comment Delete" at bounding box center [461, 215] width 124 height 129
click at [1217, 160] on div "Image options Alignment Caption" at bounding box center [1127, 200] width 189 height 103
click at [1212, 159] on icon "button" at bounding box center [1210, 159] width 3 height 1
click at [1211, 159] on icon "button" at bounding box center [1210, 159] width 1 height 3
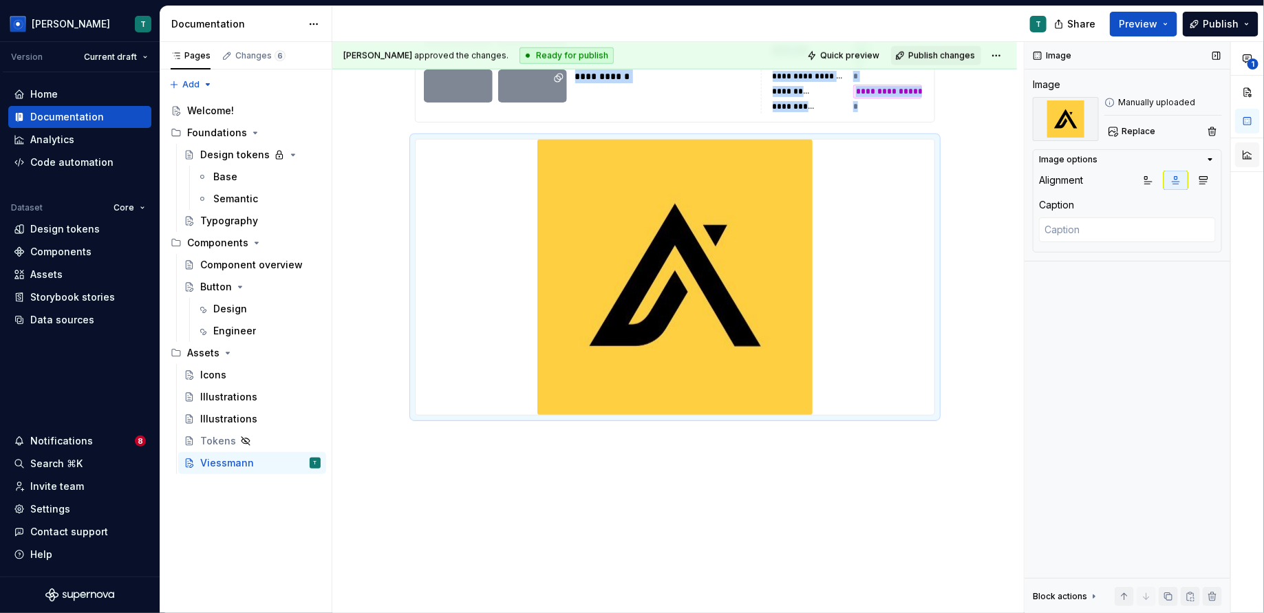
click at [1253, 158] on button "button" at bounding box center [1247, 154] width 25 height 25
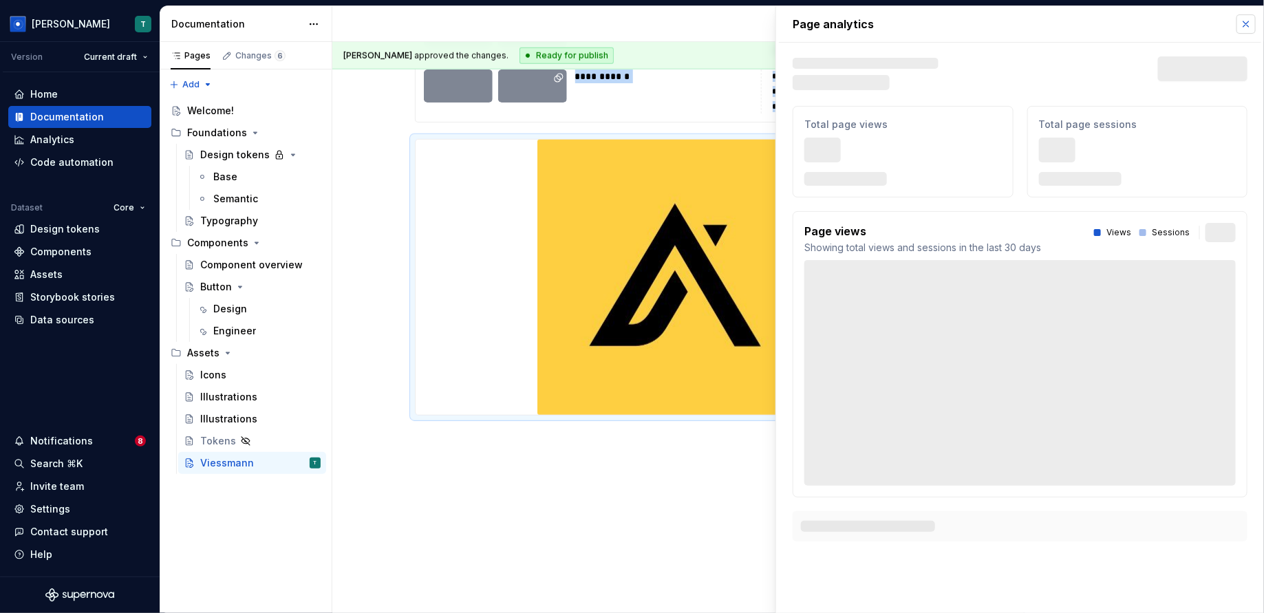
click at [1251, 20] on button "button" at bounding box center [1246, 23] width 19 height 19
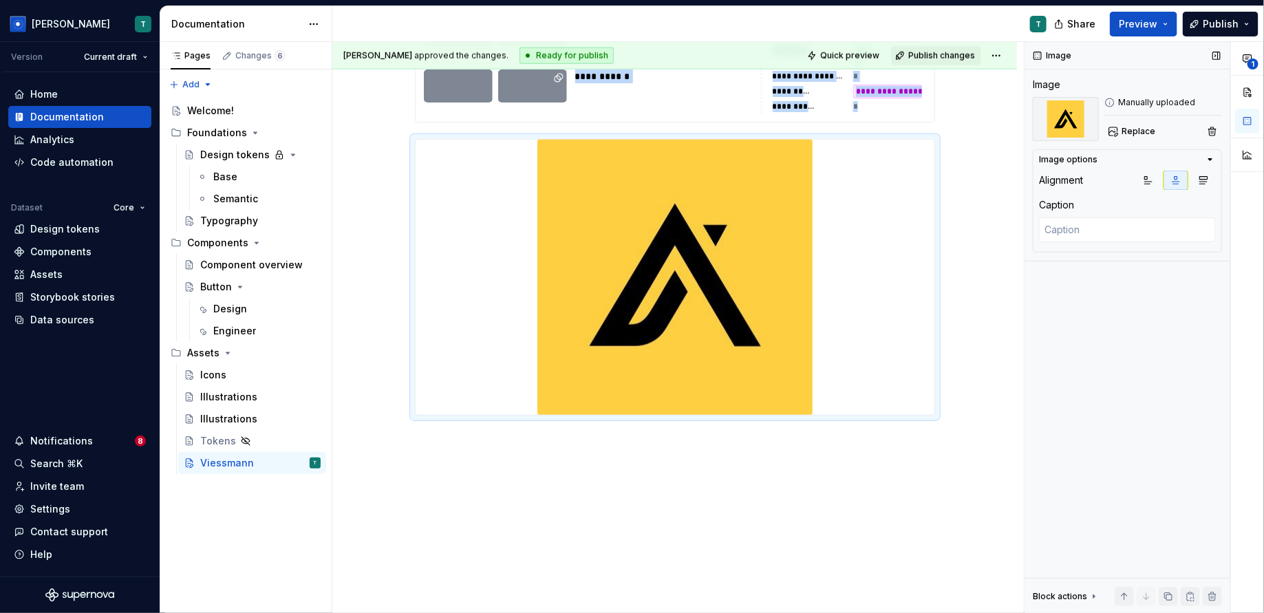
click at [1244, 105] on div "button" at bounding box center [1247, 107] width 25 height 54
click at [1063, 171] on div "Alignment" at bounding box center [1127, 180] width 177 height 19
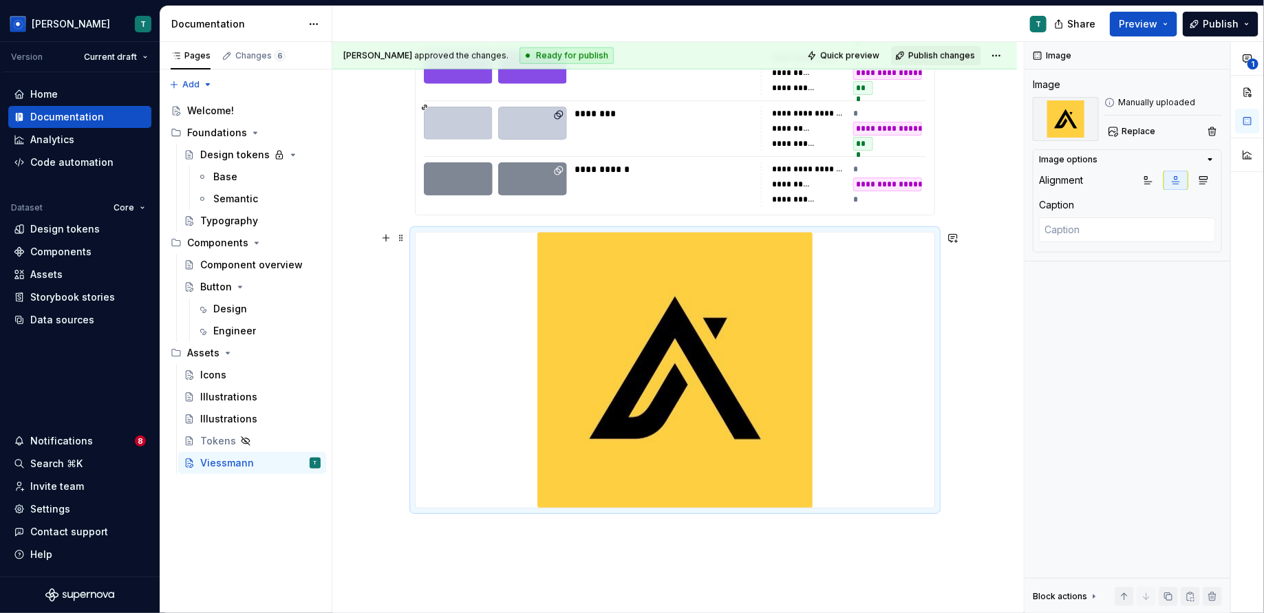
scroll to position [588, 0]
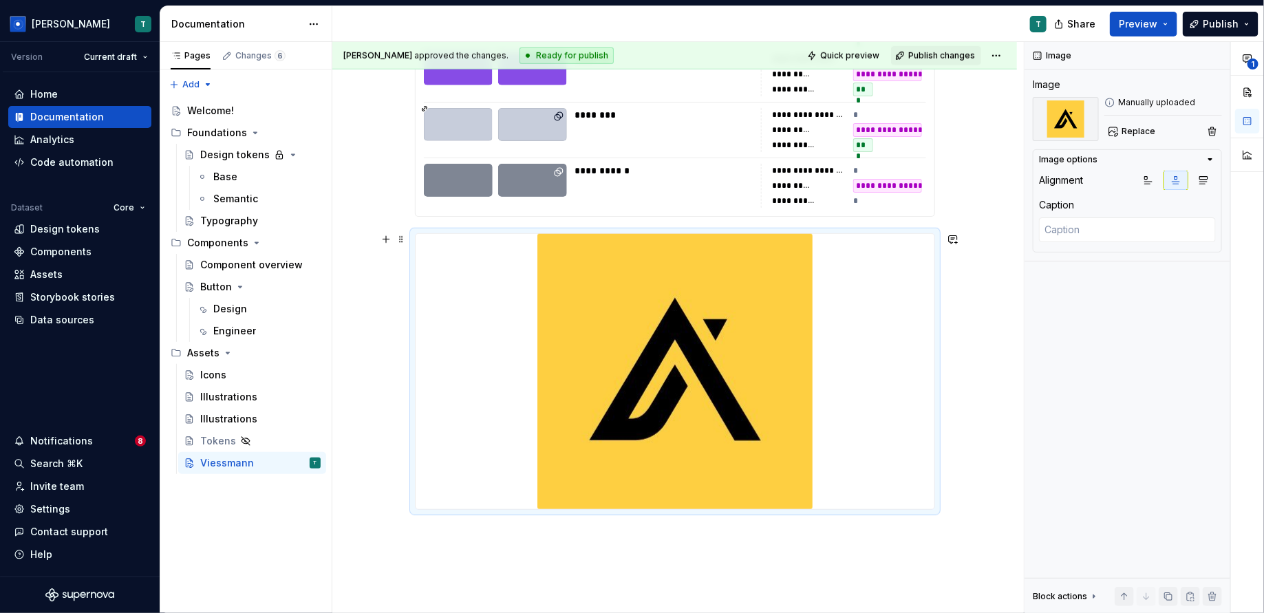
click at [957, 360] on div "**********" at bounding box center [674, 179] width 685 height 1063
click at [925, 344] on div at bounding box center [675, 371] width 519 height 275
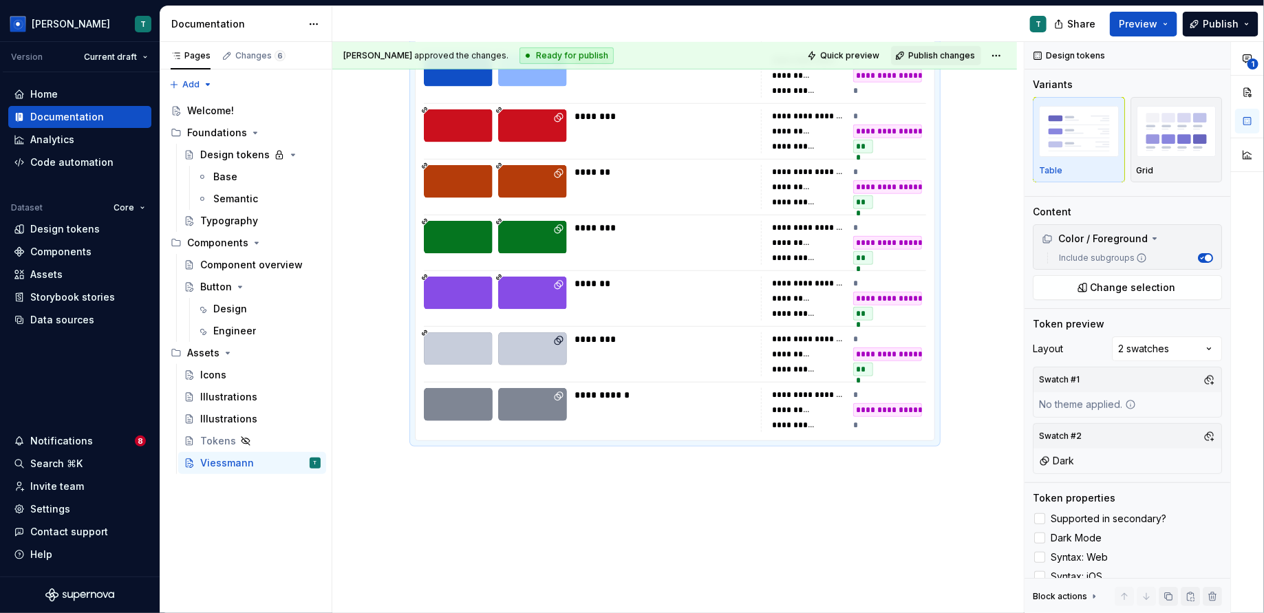
scroll to position [390, 0]
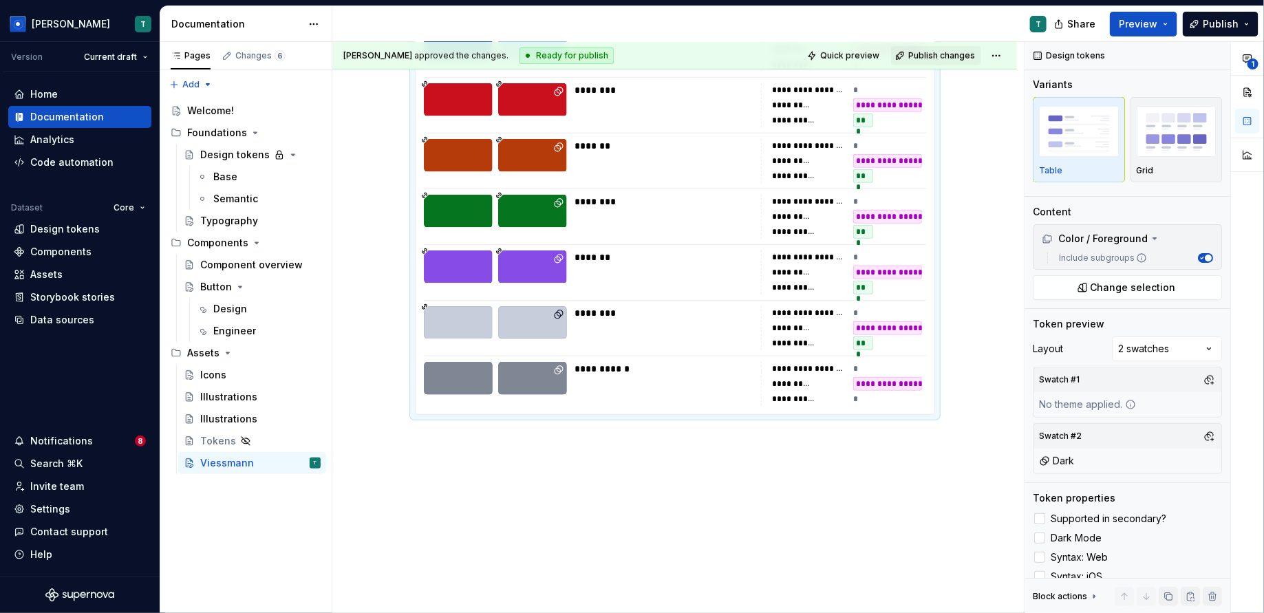
click at [872, 481] on div "**********" at bounding box center [674, 230] width 685 height 769
click at [875, 456] on div "**********" at bounding box center [674, 230] width 685 height 769
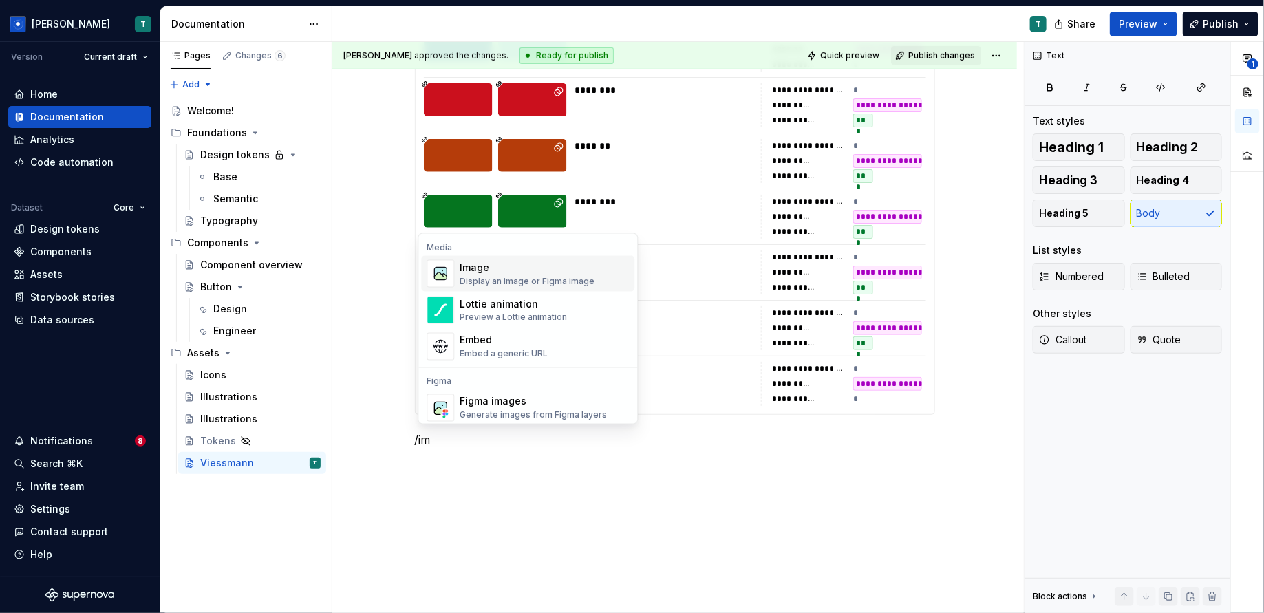
click at [564, 264] on div "Image" at bounding box center [527, 268] width 135 height 14
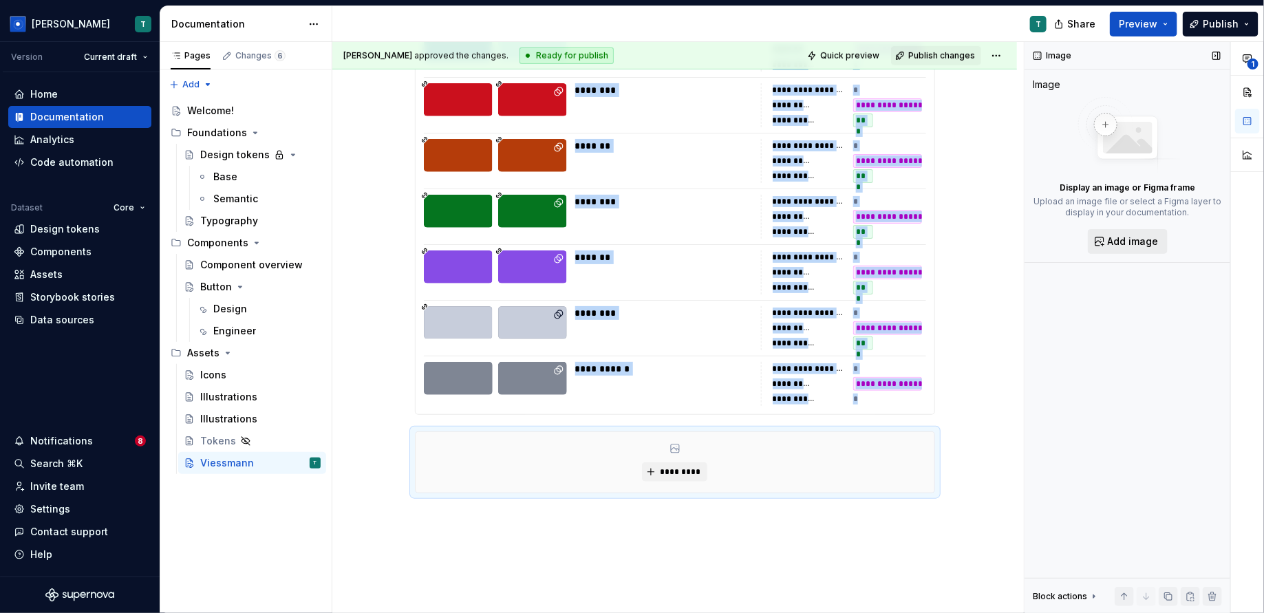
click at [1100, 239] on button "Add image" at bounding box center [1128, 241] width 80 height 25
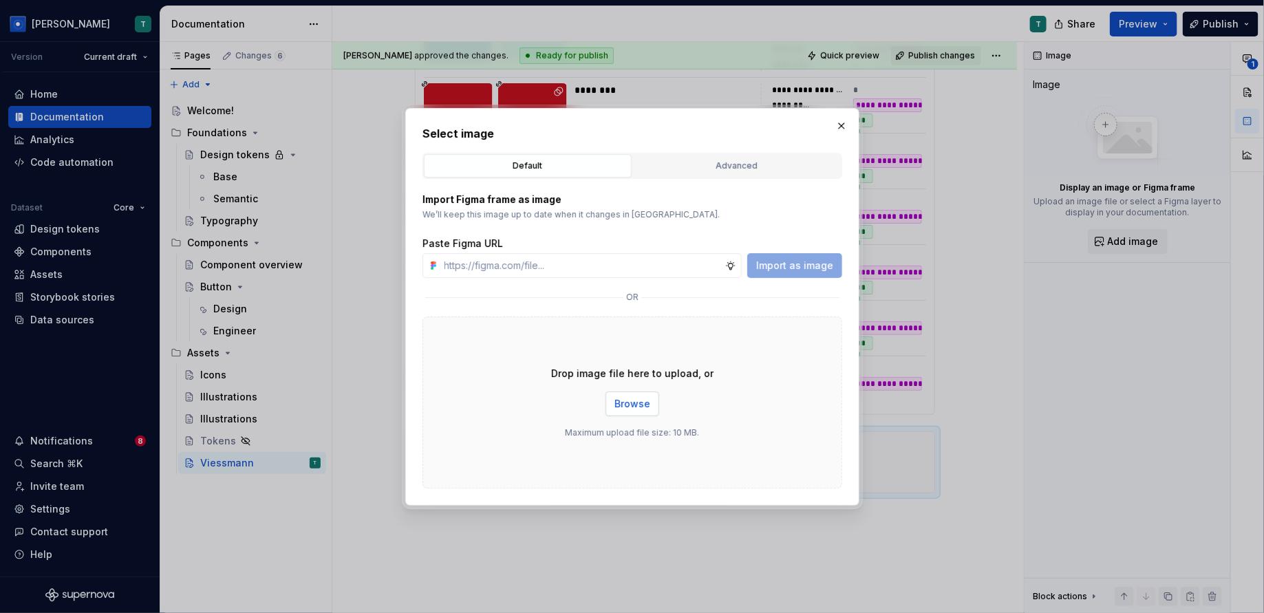
click at [638, 405] on span "Browse" at bounding box center [633, 404] width 36 height 14
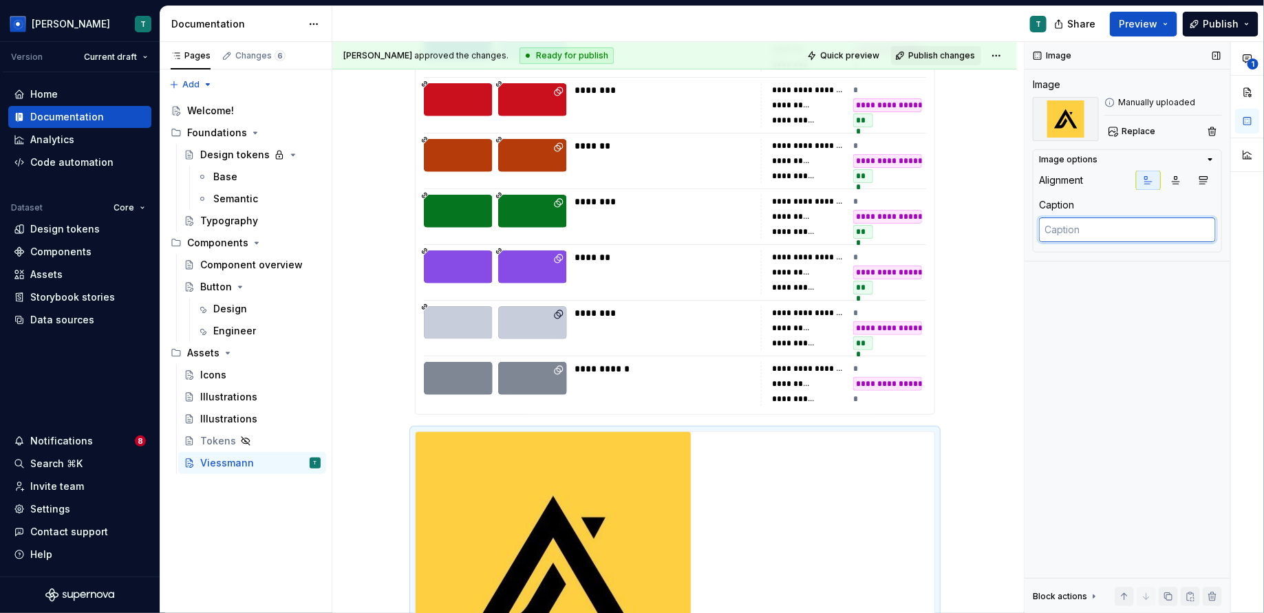
click at [1128, 222] on textarea at bounding box center [1127, 229] width 177 height 25
click at [886, 542] on div at bounding box center [675, 569] width 519 height 275
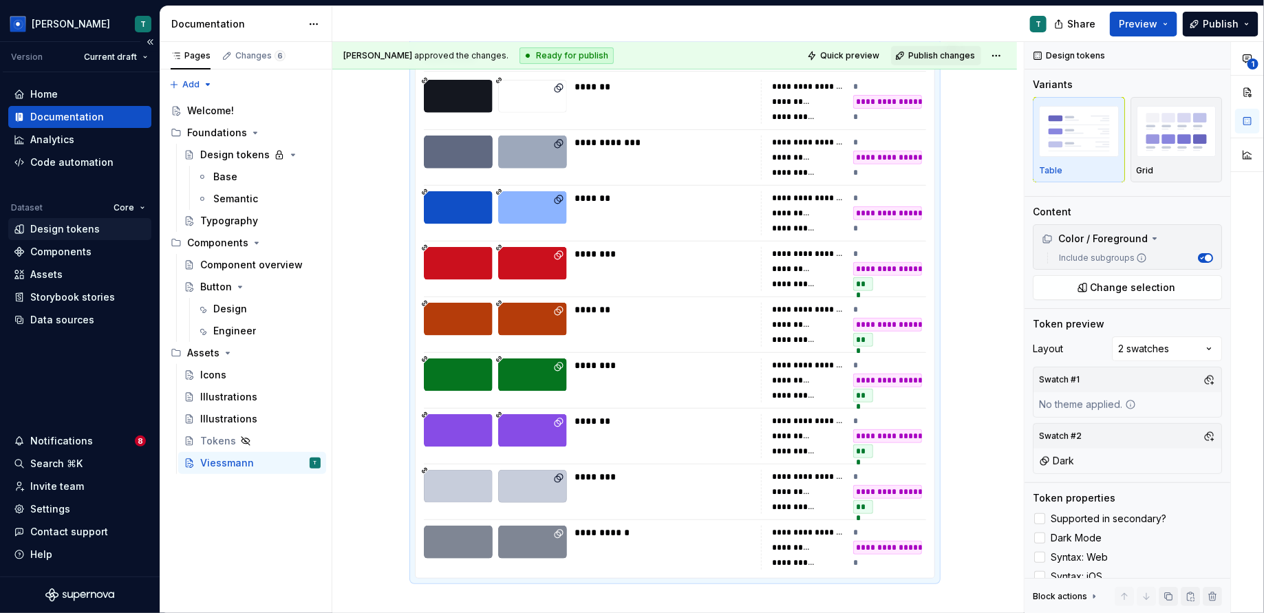
click at [99, 224] on div "Design tokens" at bounding box center [80, 229] width 132 height 14
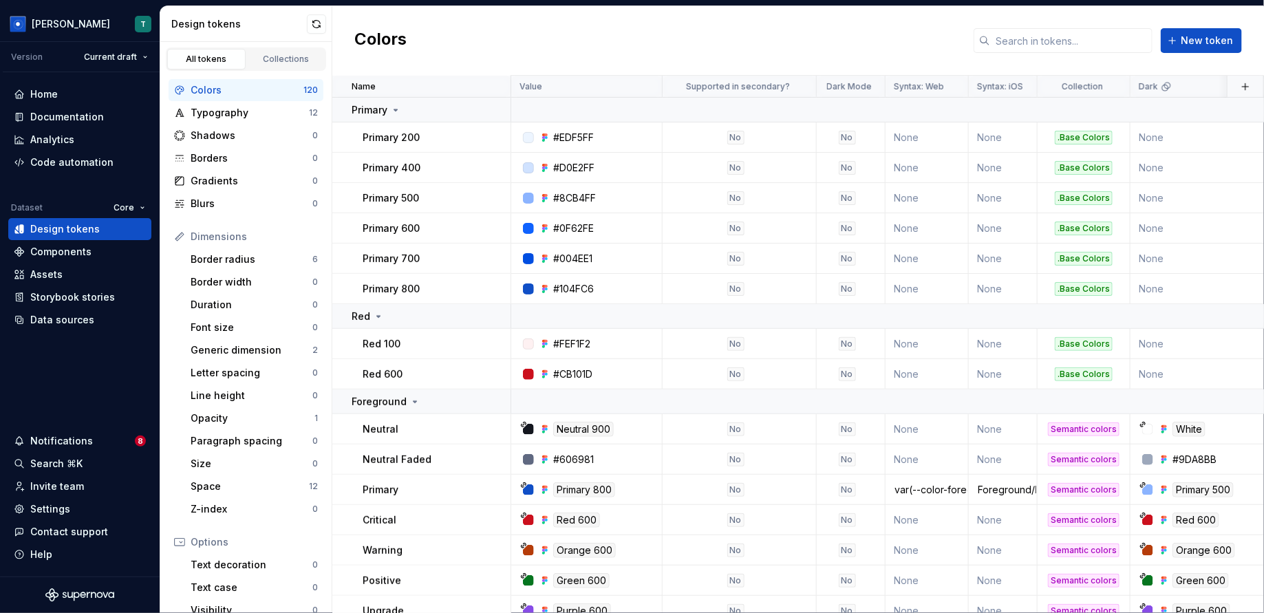
scroll to position [465, 0]
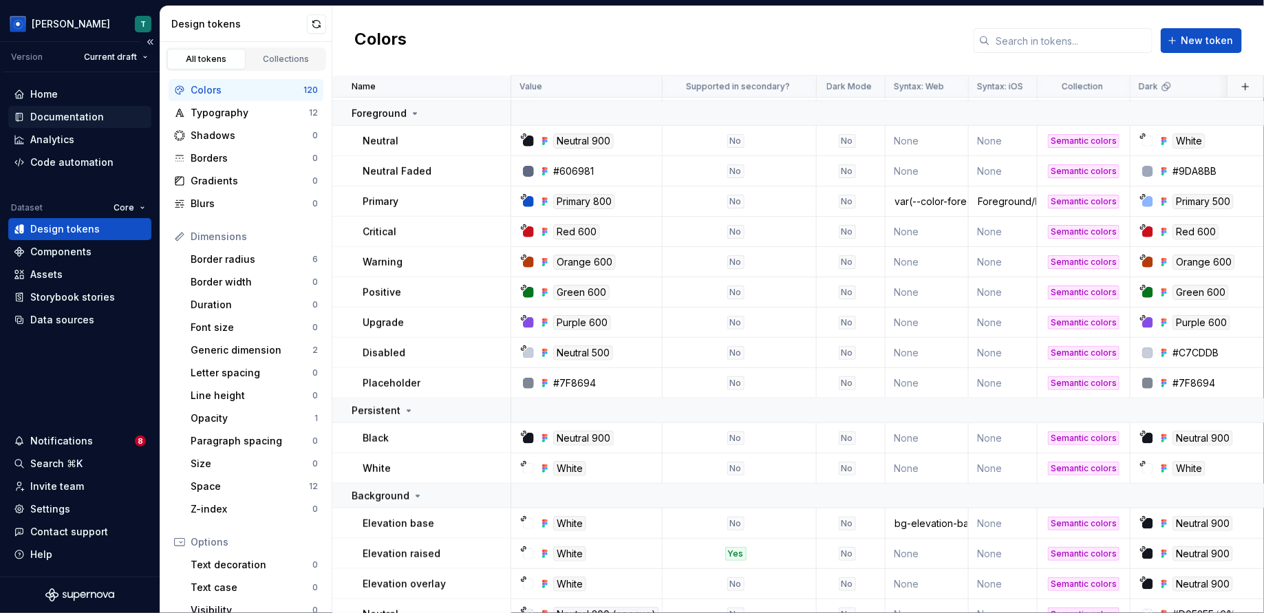
click at [105, 123] on div "Documentation" at bounding box center [80, 117] width 132 height 14
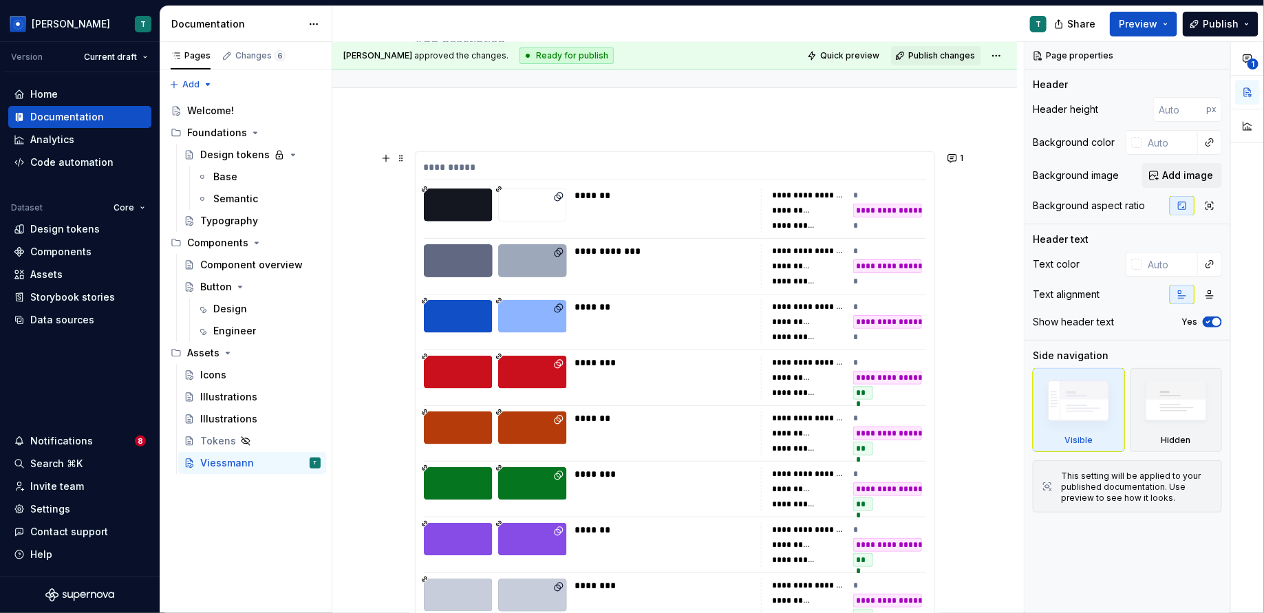
scroll to position [118, 0]
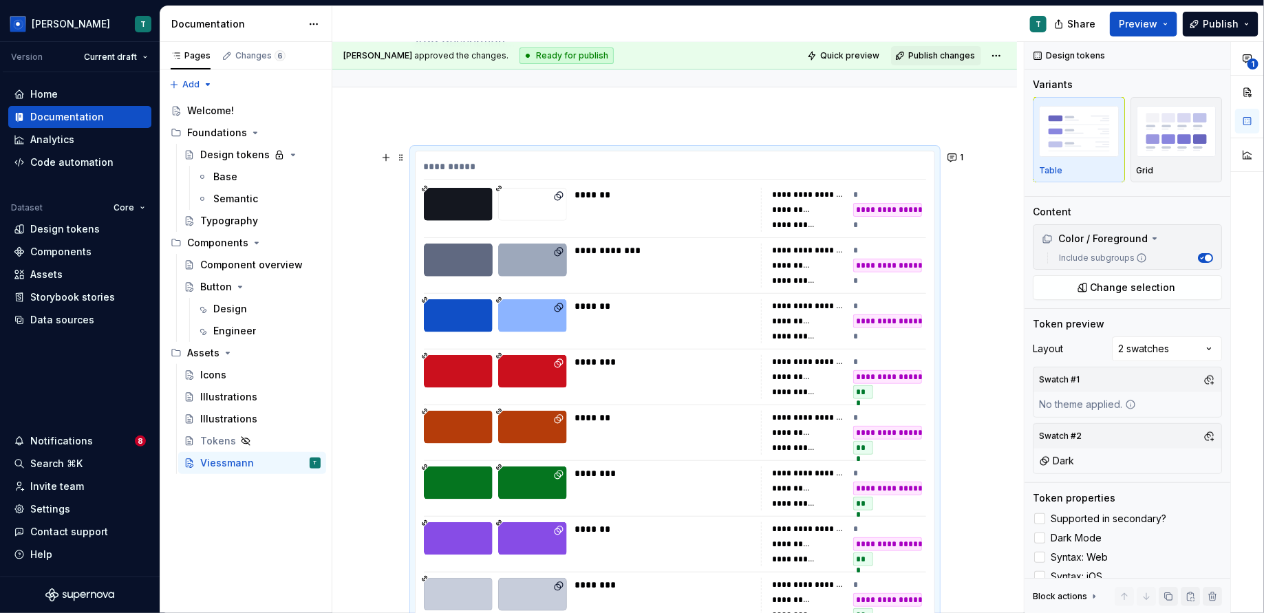
click at [757, 315] on div "**********" at bounding box center [675, 321] width 502 height 44
click at [1170, 347] on div "**********" at bounding box center [1144, 328] width 239 height 572
click at [1102, 450] on div "**********" at bounding box center [1144, 328] width 239 height 572
click at [1070, 374] on div "Swatch #1" at bounding box center [1059, 379] width 46 height 19
click at [1213, 434] on button "button" at bounding box center [1209, 436] width 19 height 19
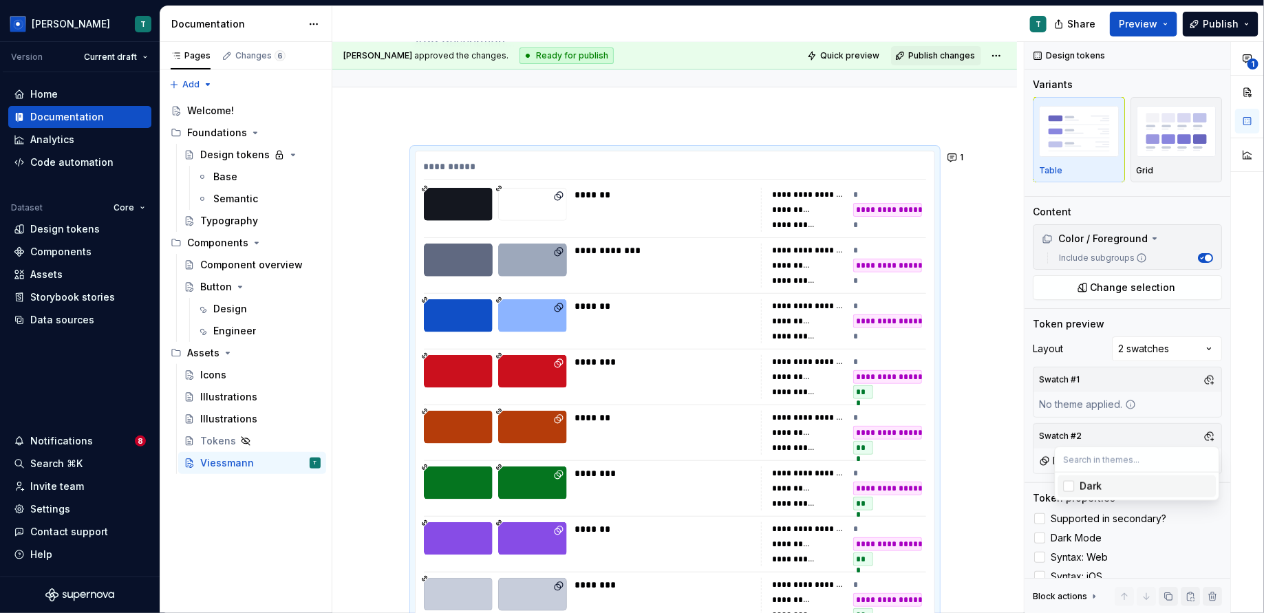
type textarea "*"
click at [1102, 344] on div "**********" at bounding box center [1144, 328] width 239 height 572
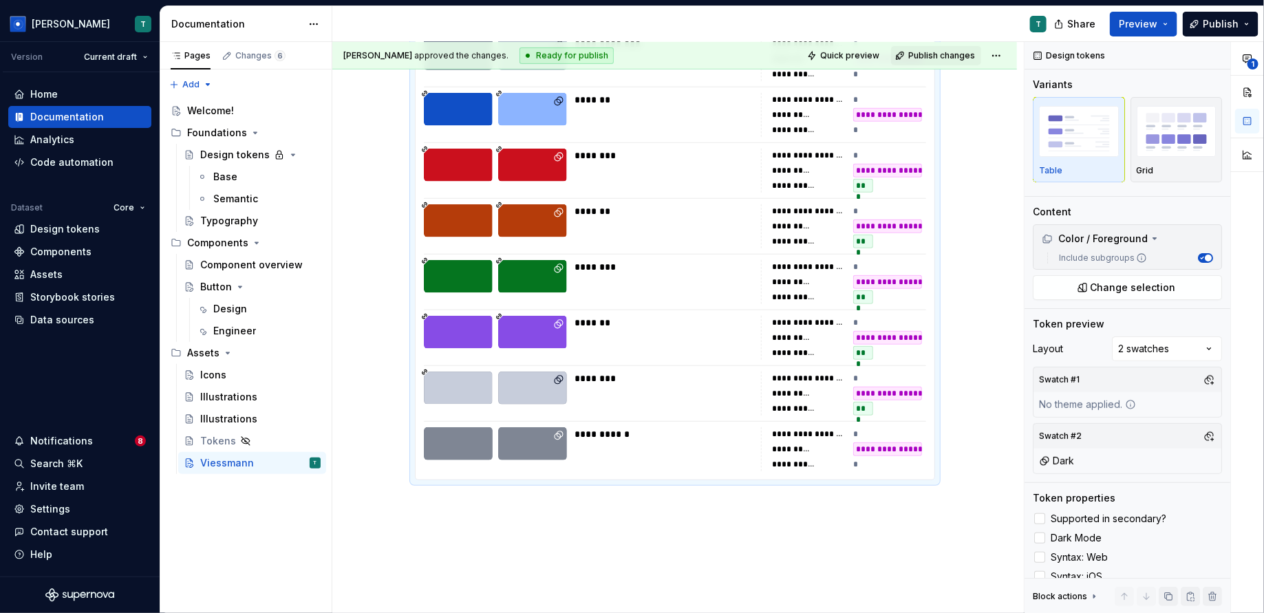
scroll to position [390, 0]
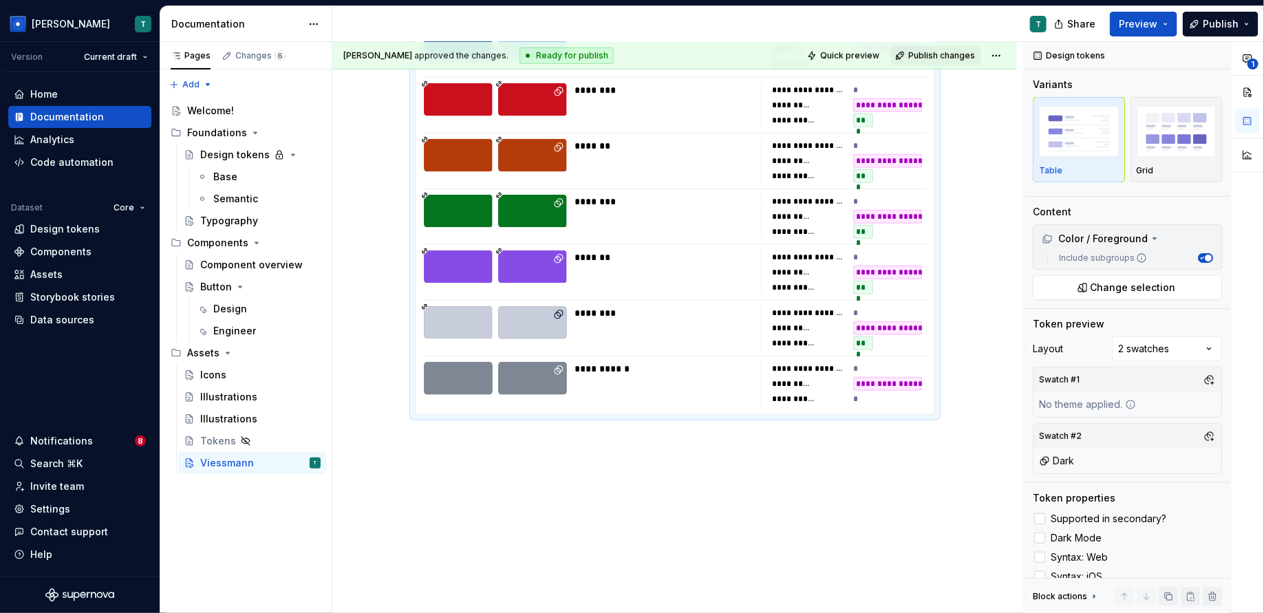
click at [869, 482] on div "**********" at bounding box center [674, 230] width 685 height 769
click at [123, 225] on div "Design tokens" at bounding box center [80, 229] width 132 height 14
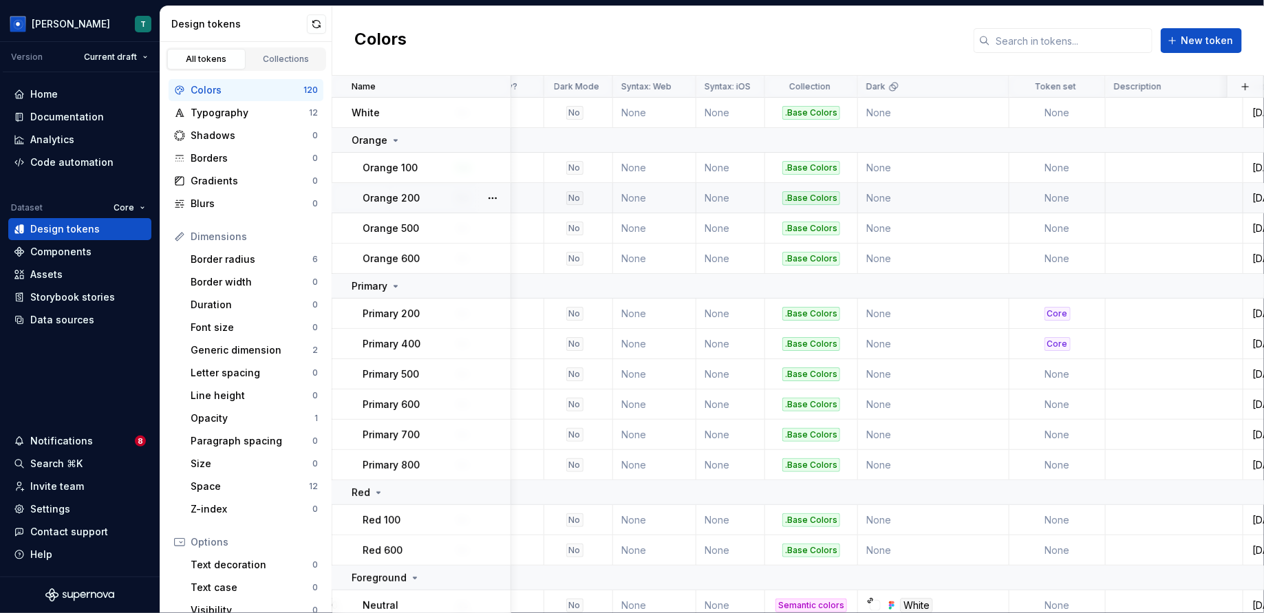
scroll to position [0, 297]
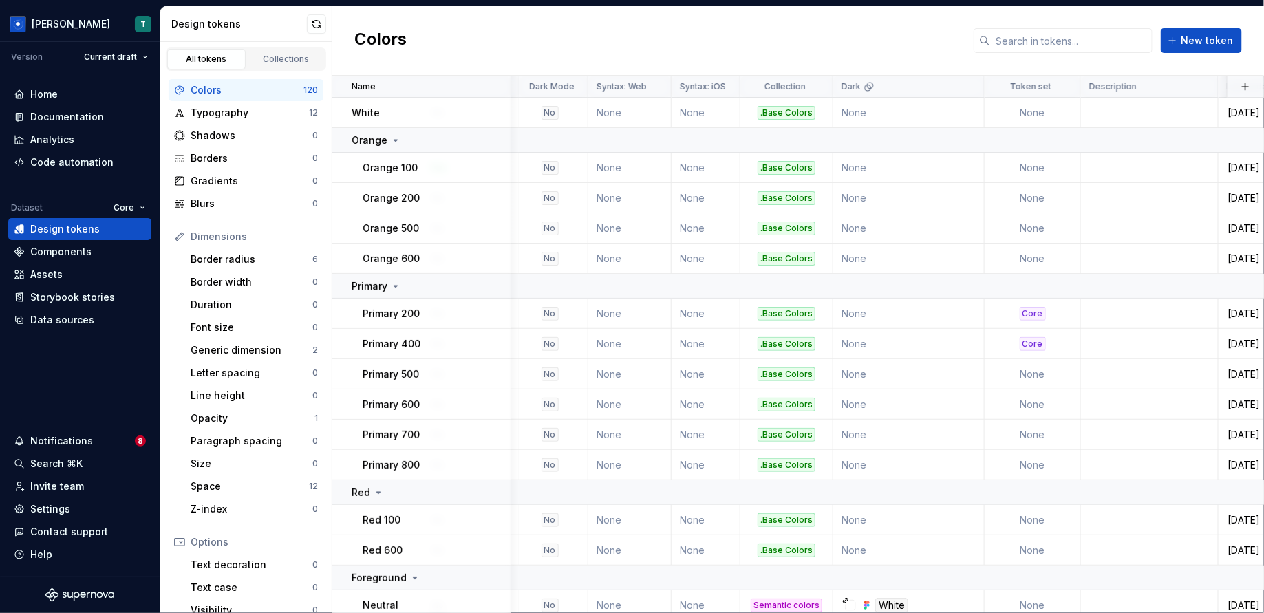
click at [122, 216] on html "[PERSON_NAME] T Version Current draft Home Documentation Analytics Code automat…" at bounding box center [632, 306] width 1264 height 613
